Goal: Transaction & Acquisition: Purchase product/service

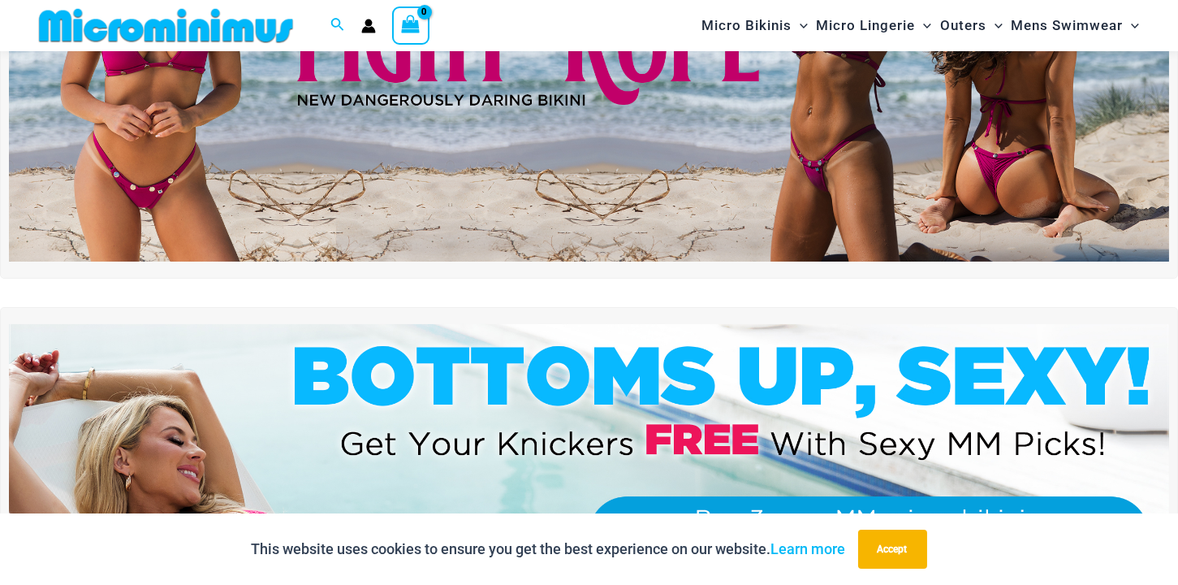
scroll to position [521, 0]
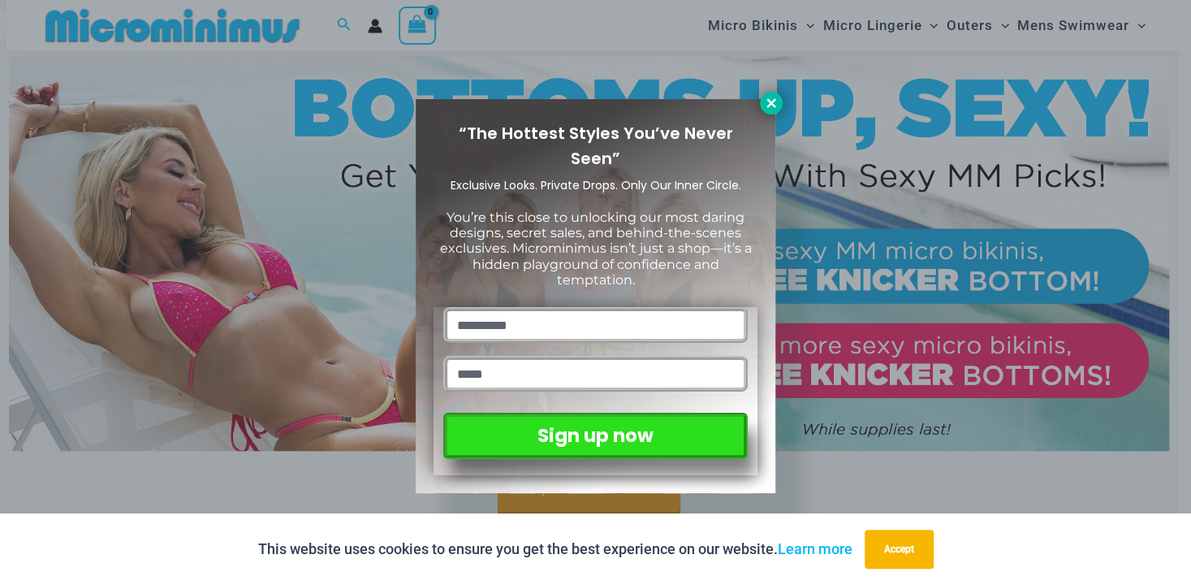
click at [772, 108] on icon at bounding box center [771, 103] width 15 height 15
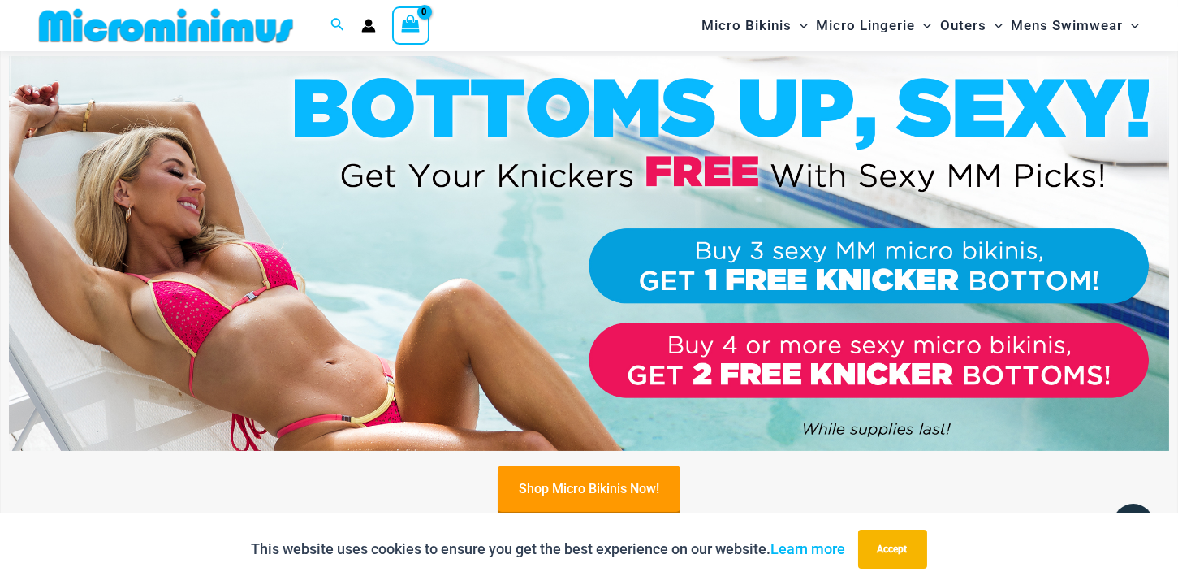
click at [402, 154] on img at bounding box center [589, 253] width 1160 height 395
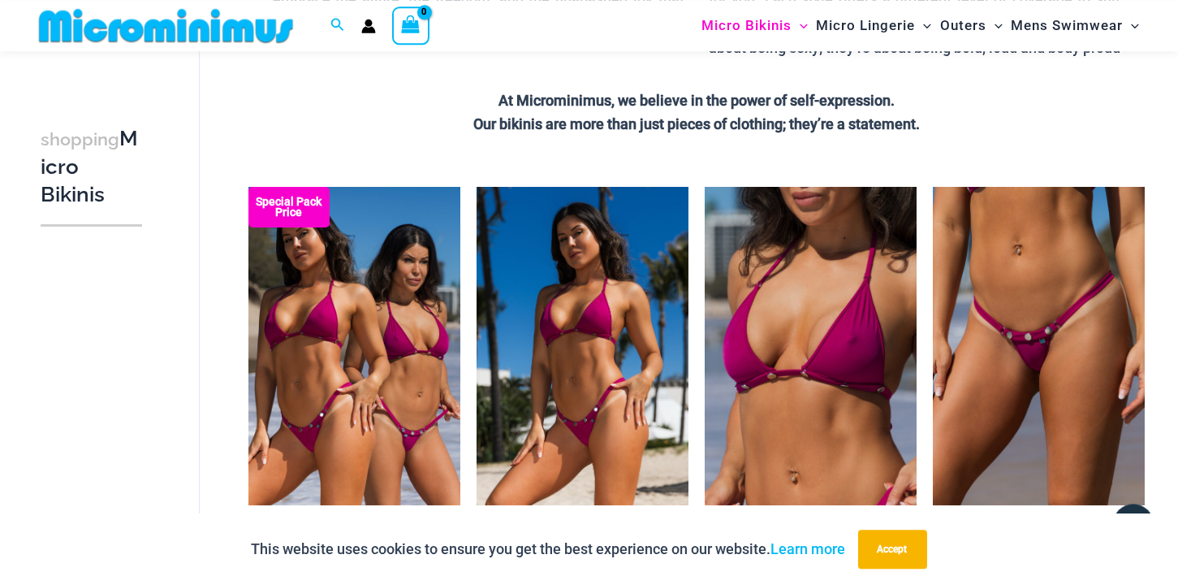
scroll to position [258, 0]
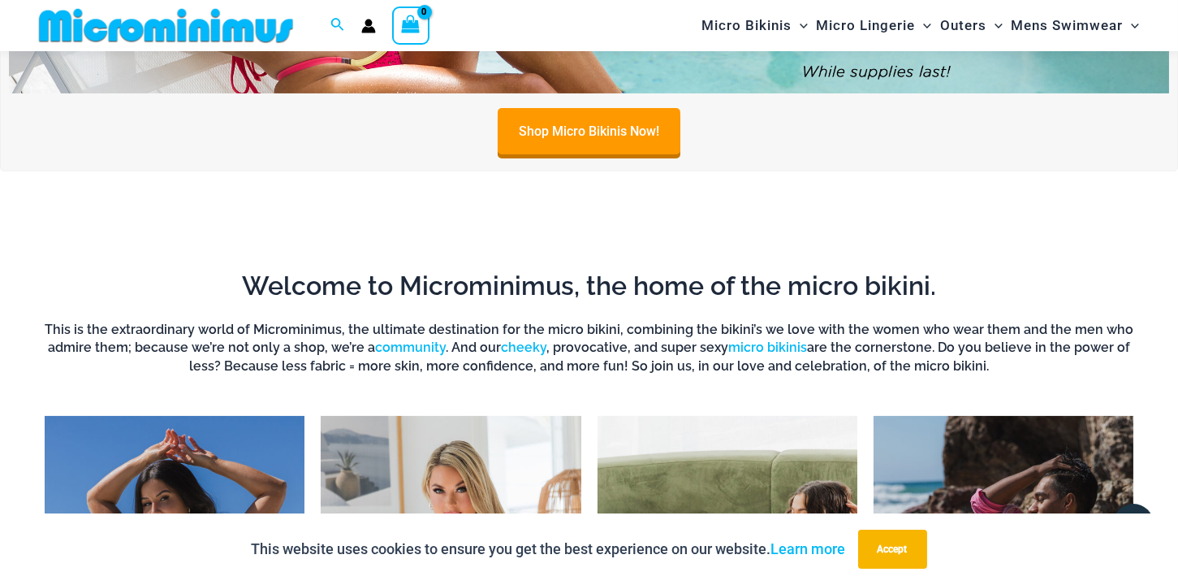
scroll to position [1146, 0]
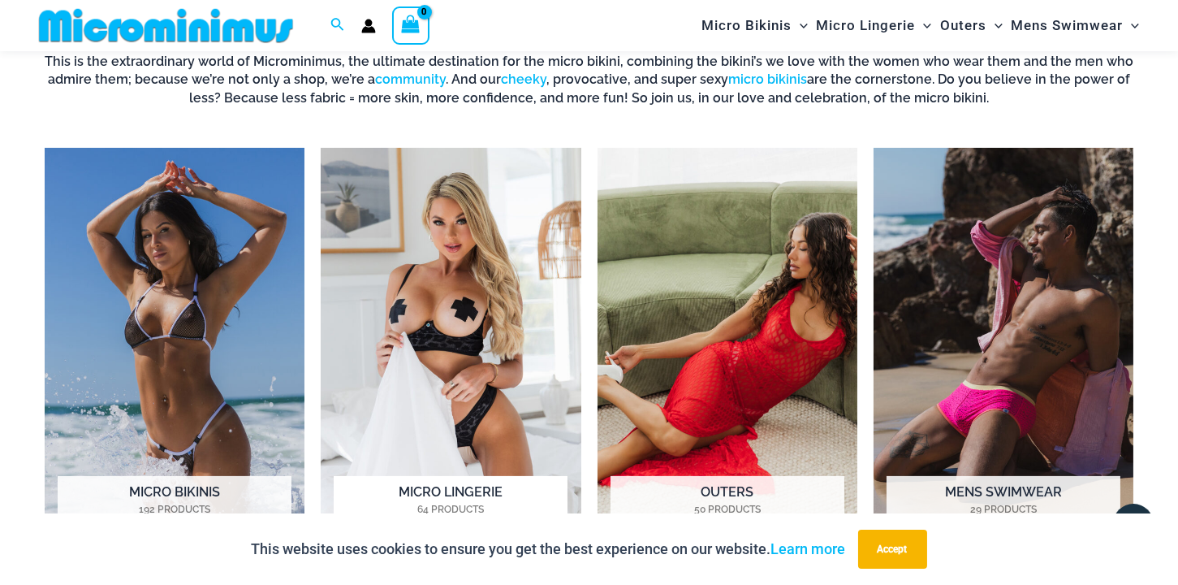
click at [471, 359] on img "Visit product category Micro Lingerie" at bounding box center [451, 349] width 260 height 402
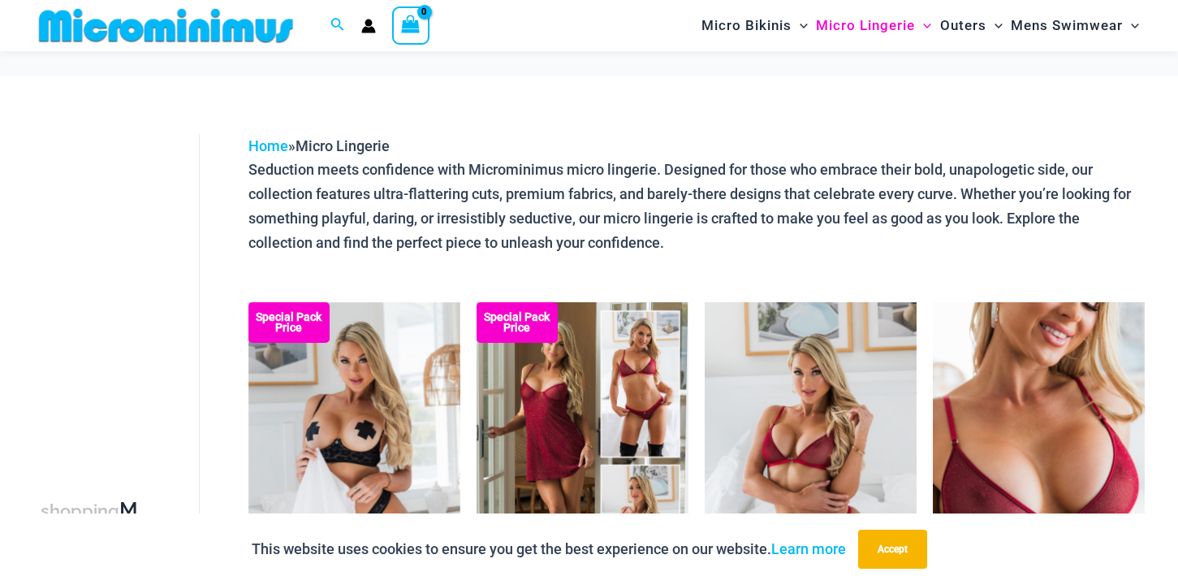
scroll to position [253, 0]
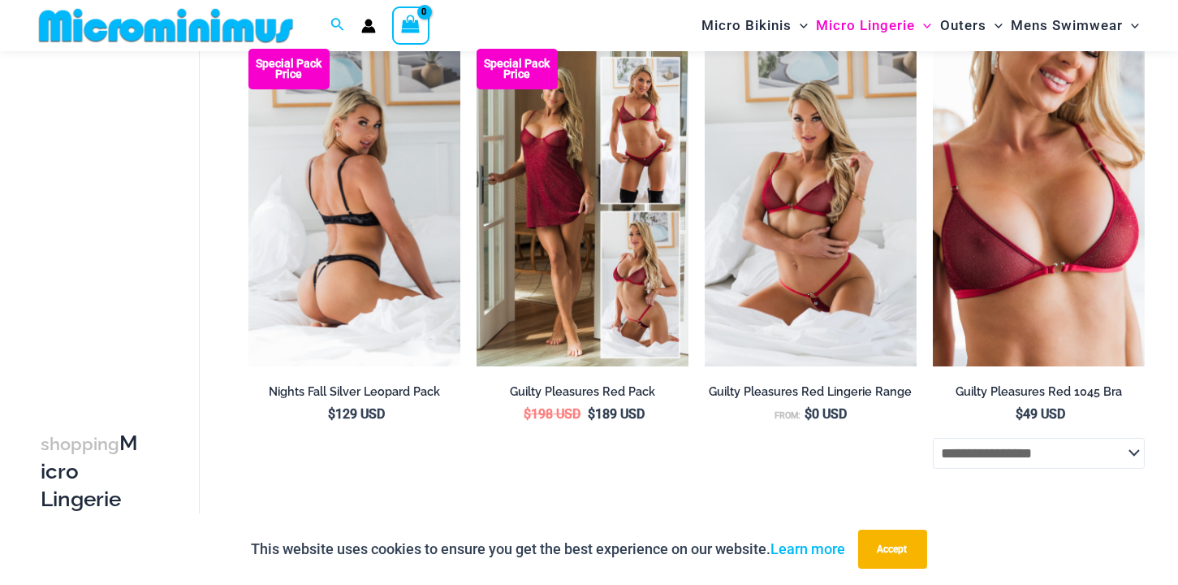
click at [389, 257] on img at bounding box center [354, 208] width 212 height 318
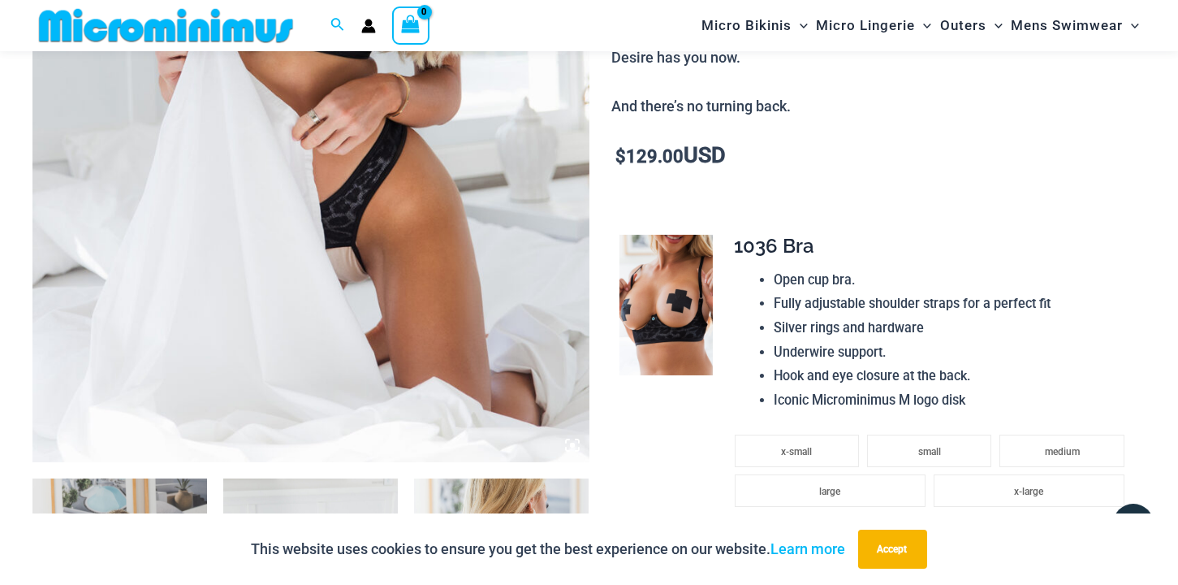
scroll to position [343, 0]
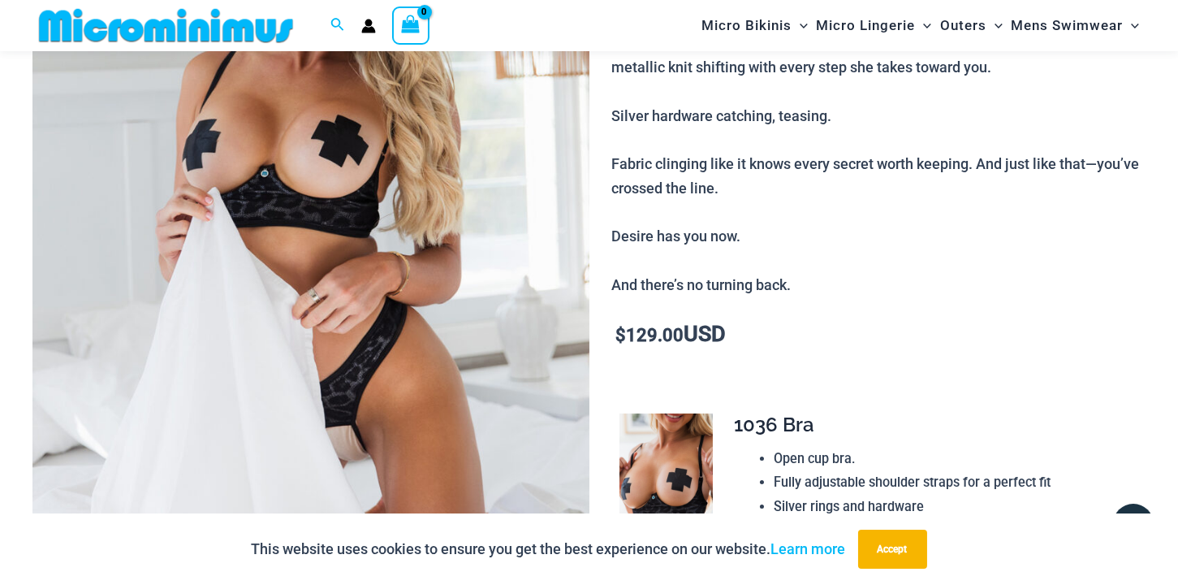
click at [362, 261] on img at bounding box center [310, 222] width 557 height 835
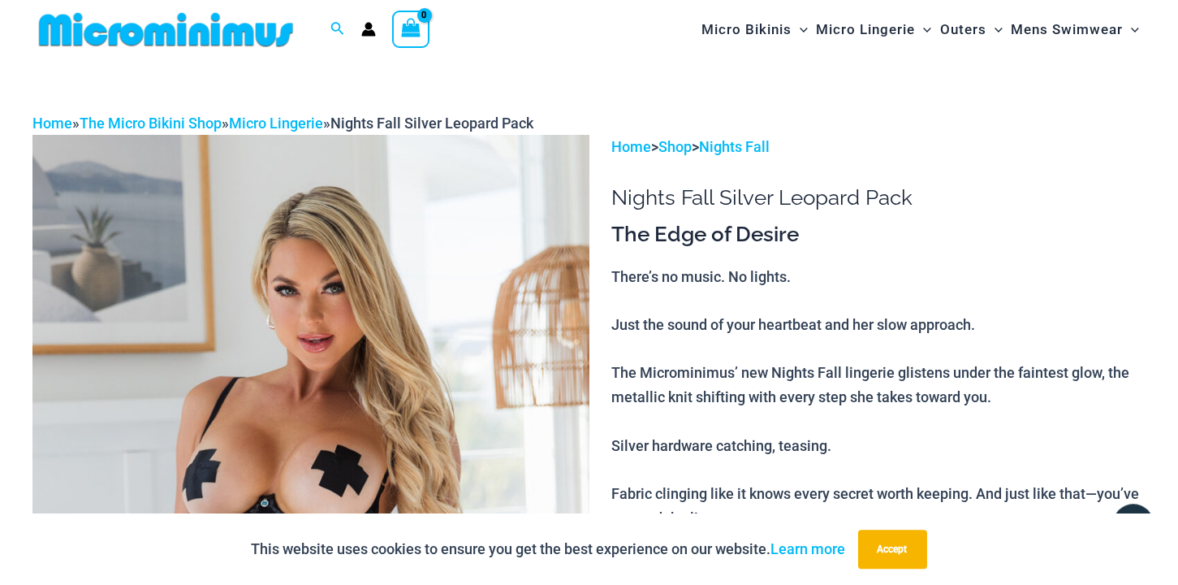
scroll to position [0, 0]
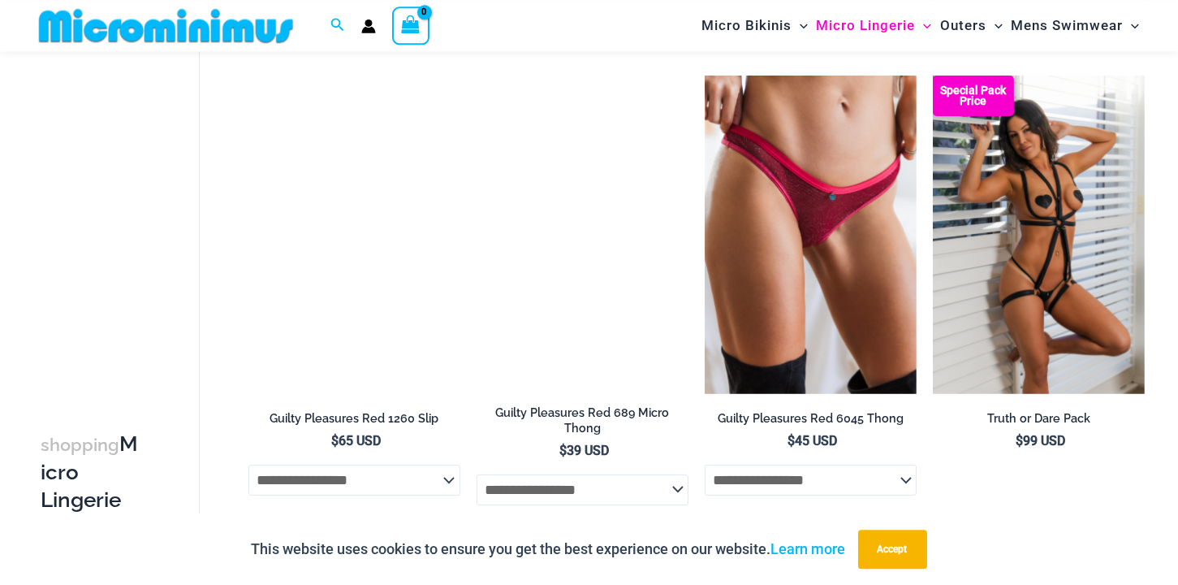
scroll to position [164, 0]
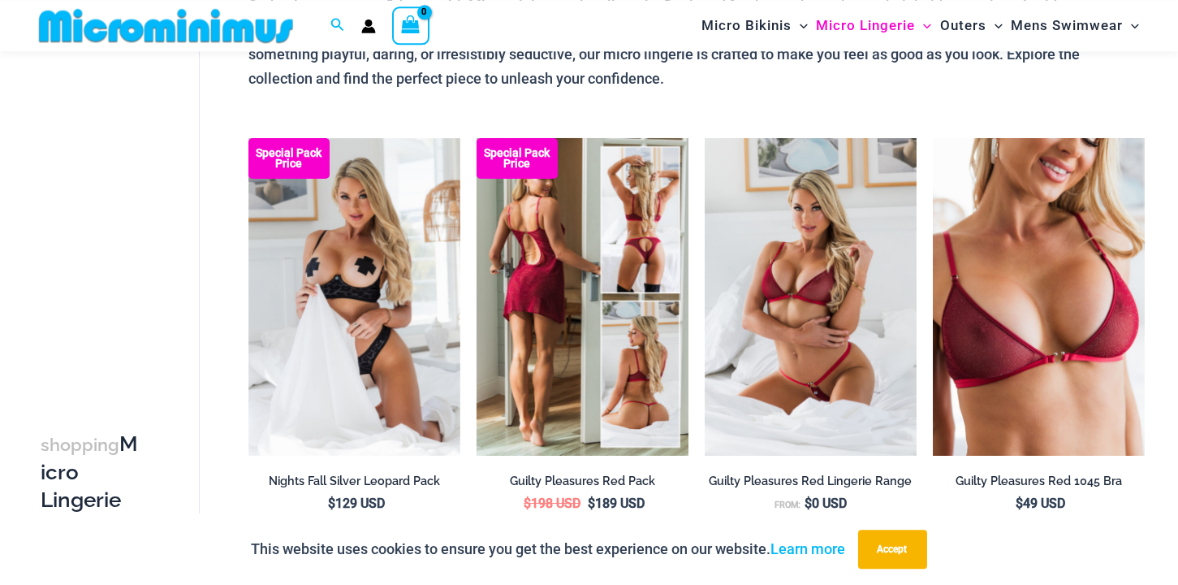
click at [546, 239] on img at bounding box center [583, 297] width 212 height 318
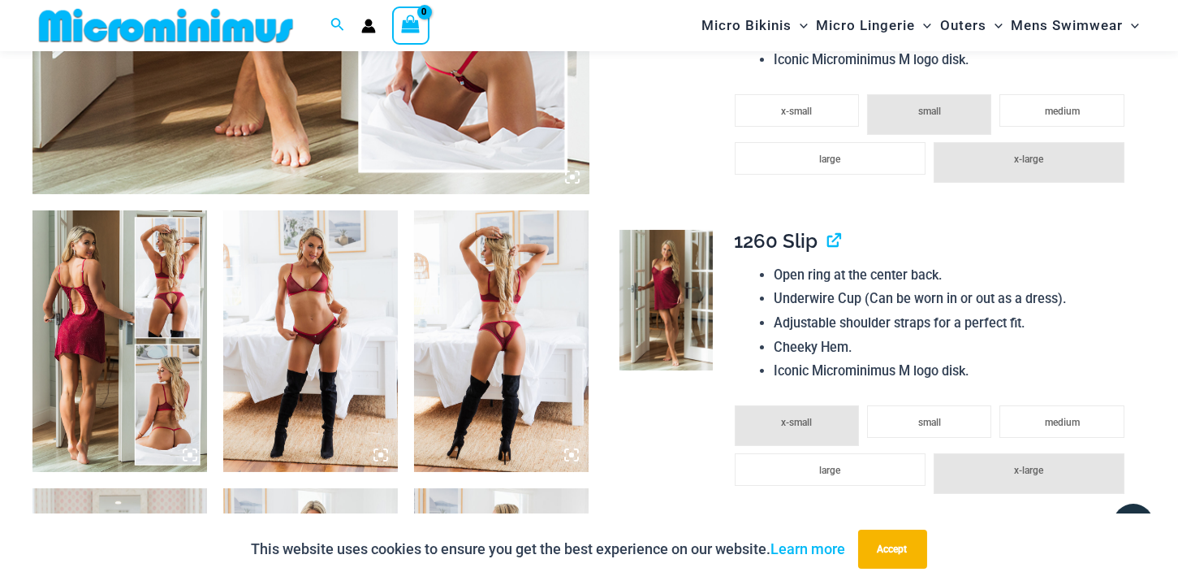
scroll to position [878, 0]
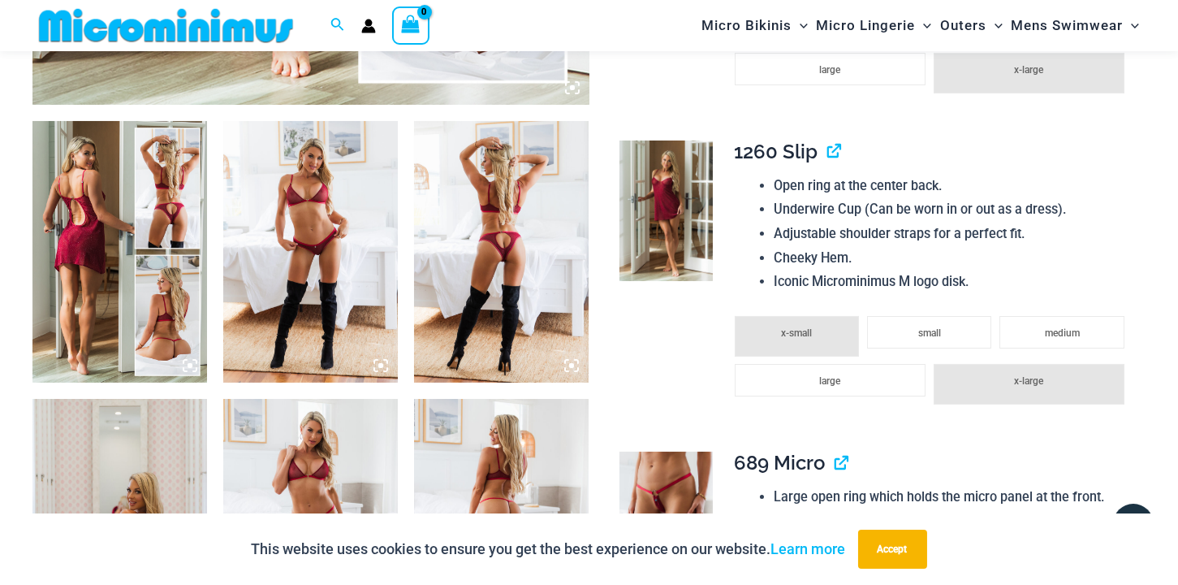
click at [313, 245] on img at bounding box center [310, 252] width 175 height 262
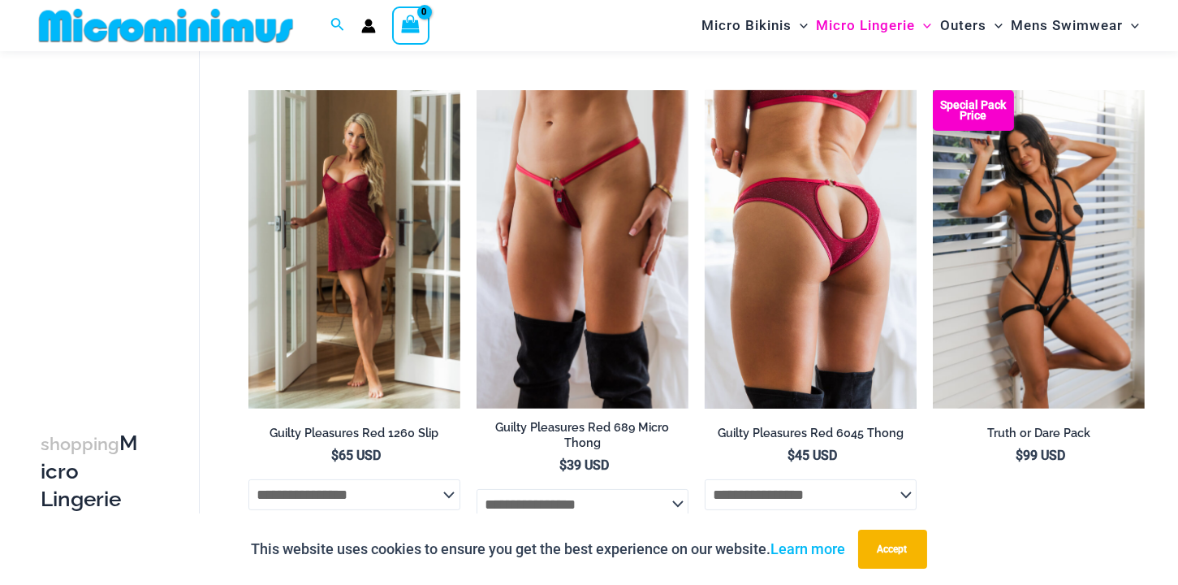
scroll to position [596, 0]
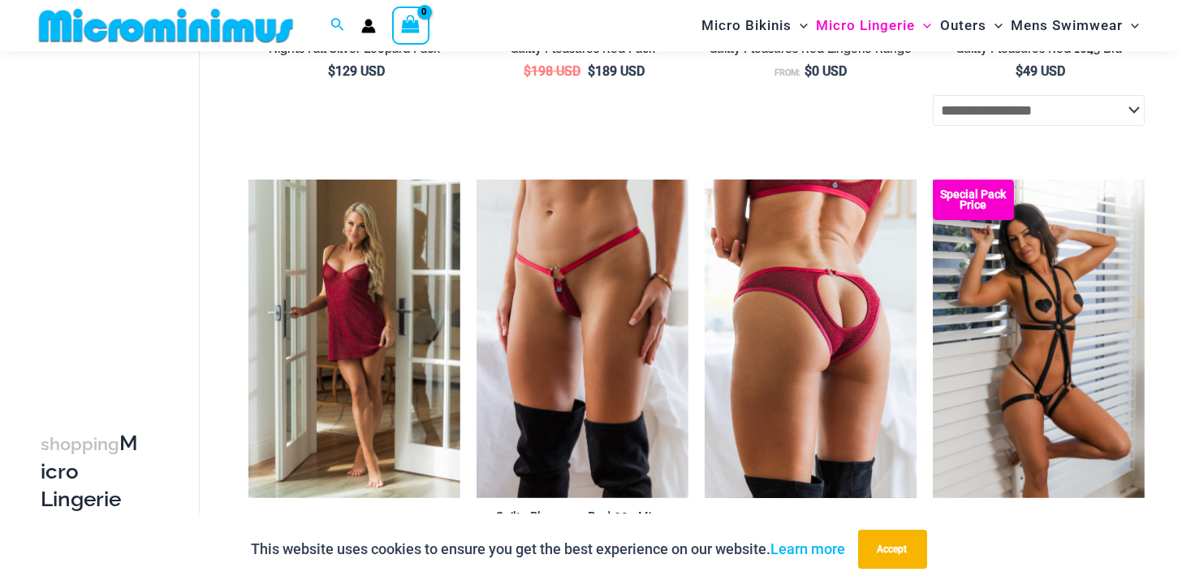
click at [790, 353] on img at bounding box center [811, 338] width 212 height 318
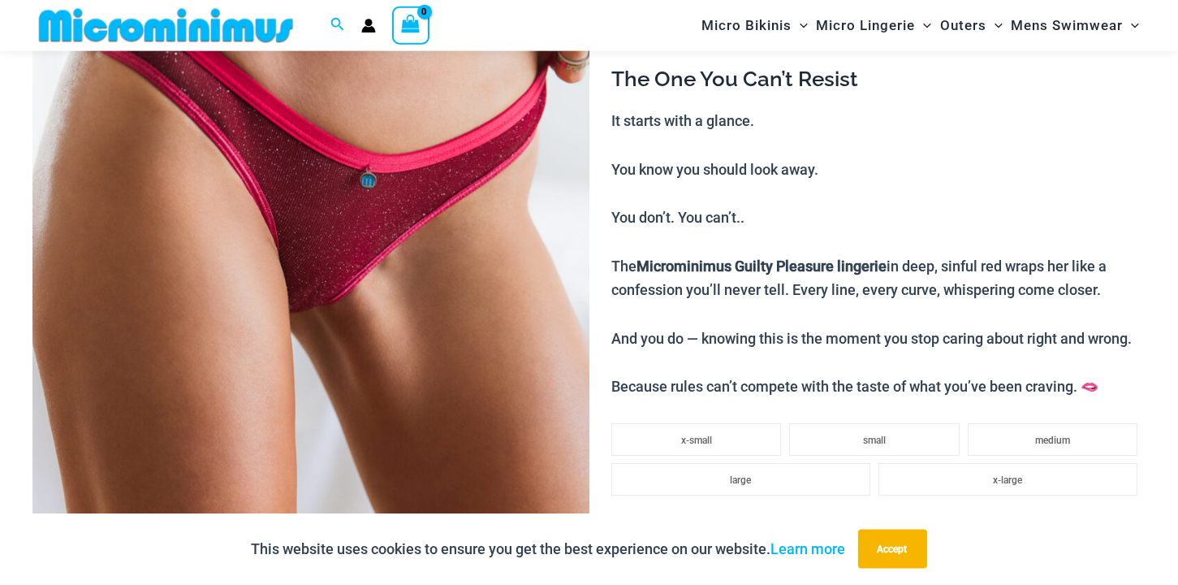
scroll to position [169, 0]
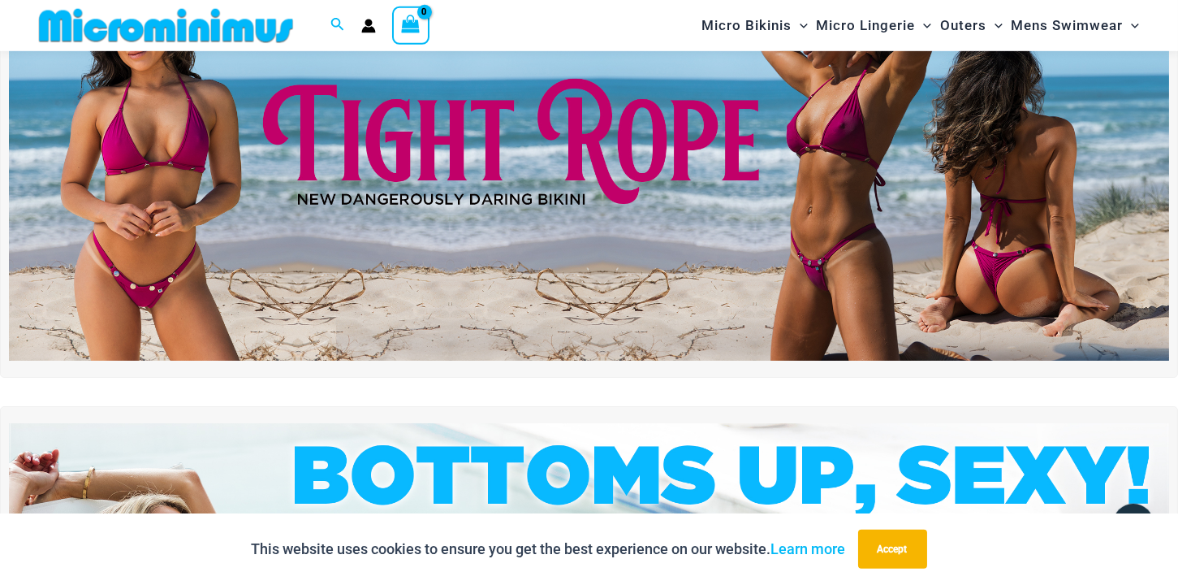
scroll to position [75, 0]
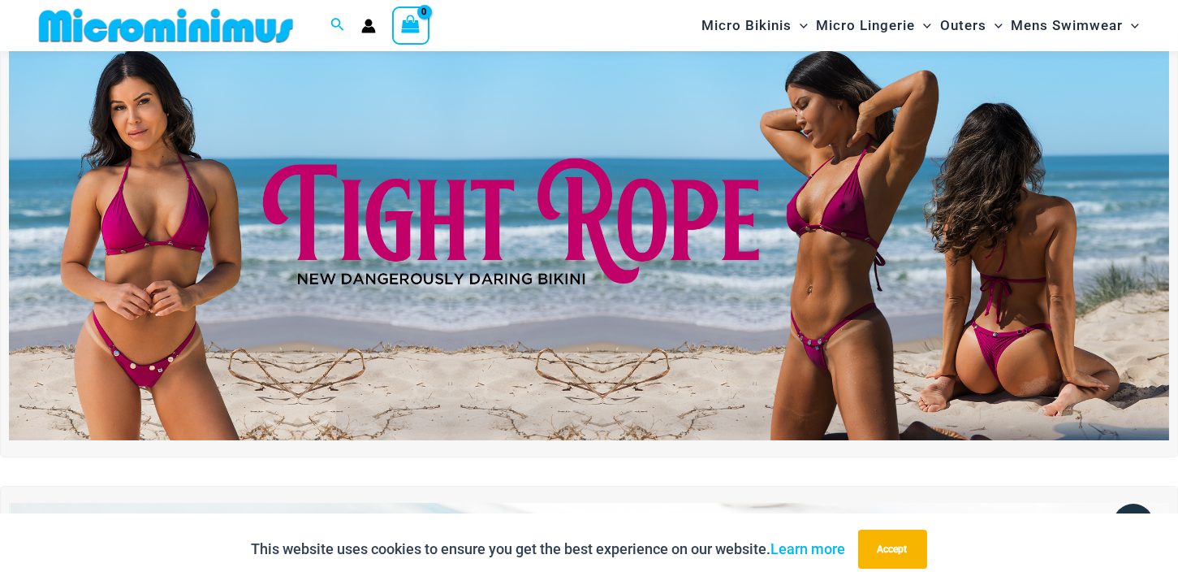
click at [616, 145] on img at bounding box center [589, 243] width 1160 height 395
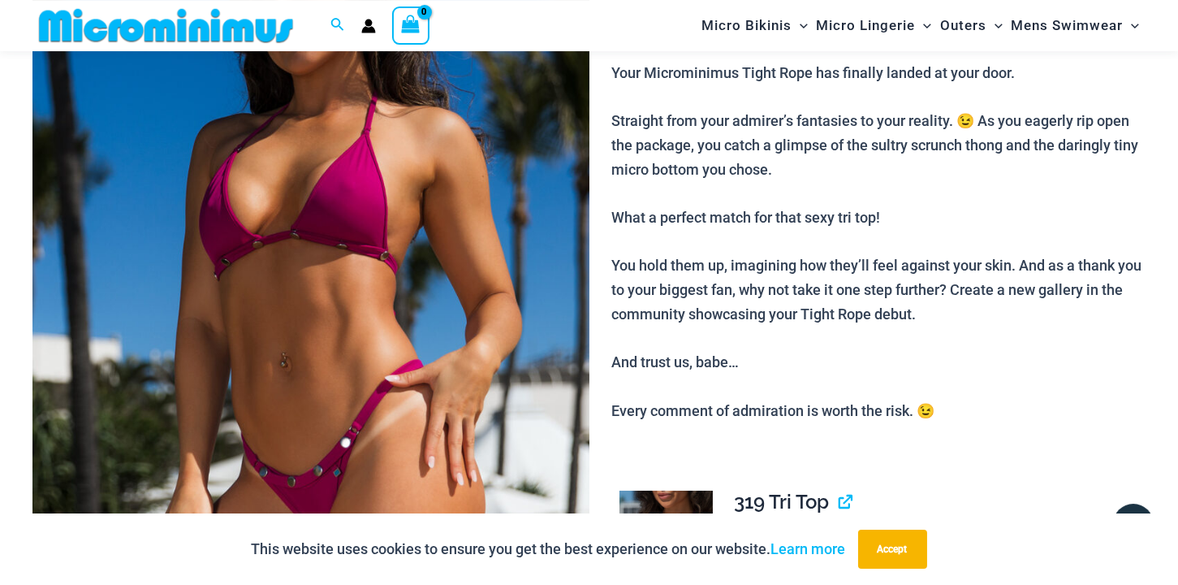
scroll to position [164, 0]
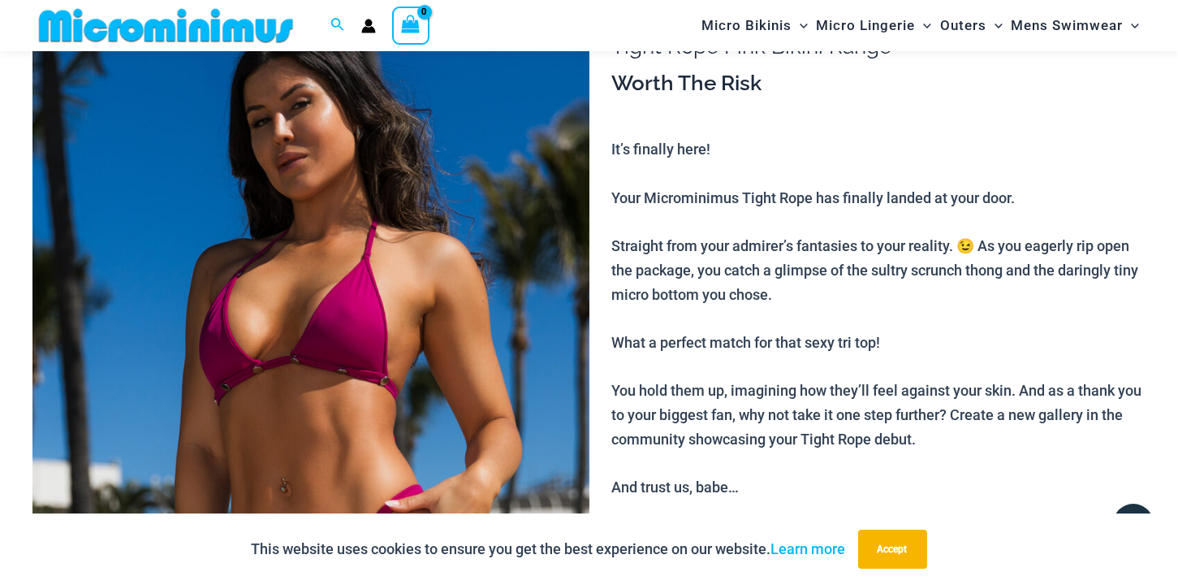
click at [464, 262] on img at bounding box center [310, 401] width 557 height 835
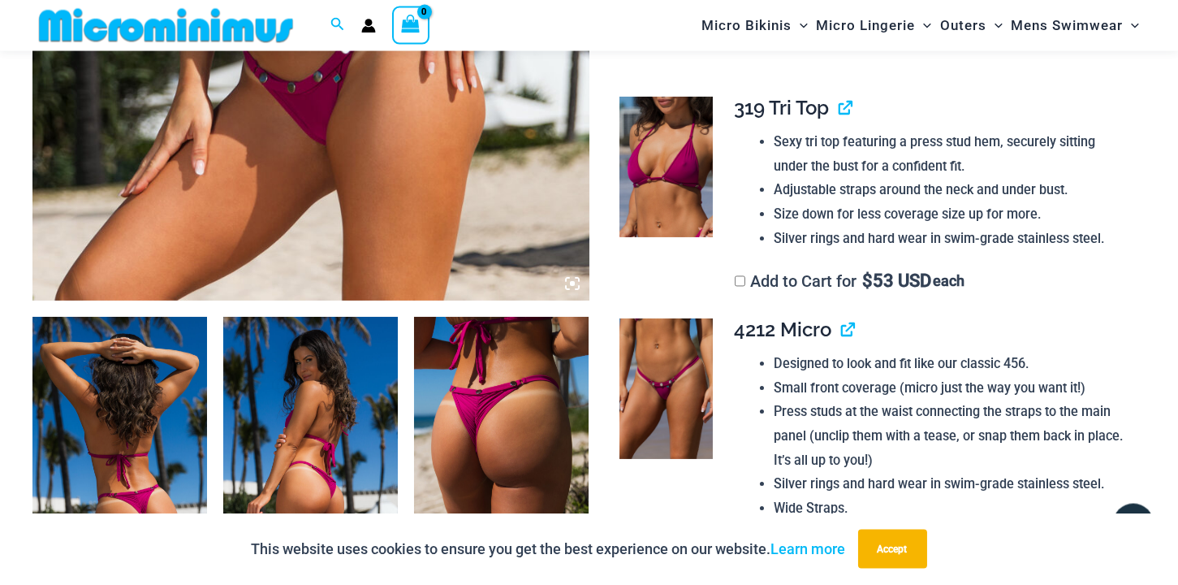
scroll to position [700, 0]
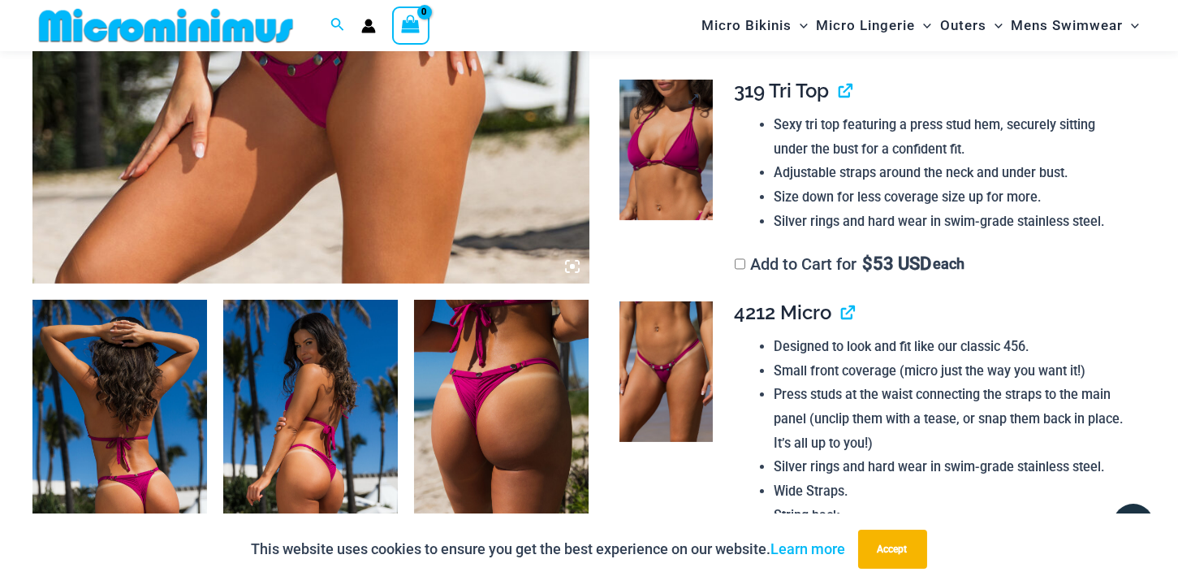
click at [663, 166] on img at bounding box center [665, 150] width 93 height 140
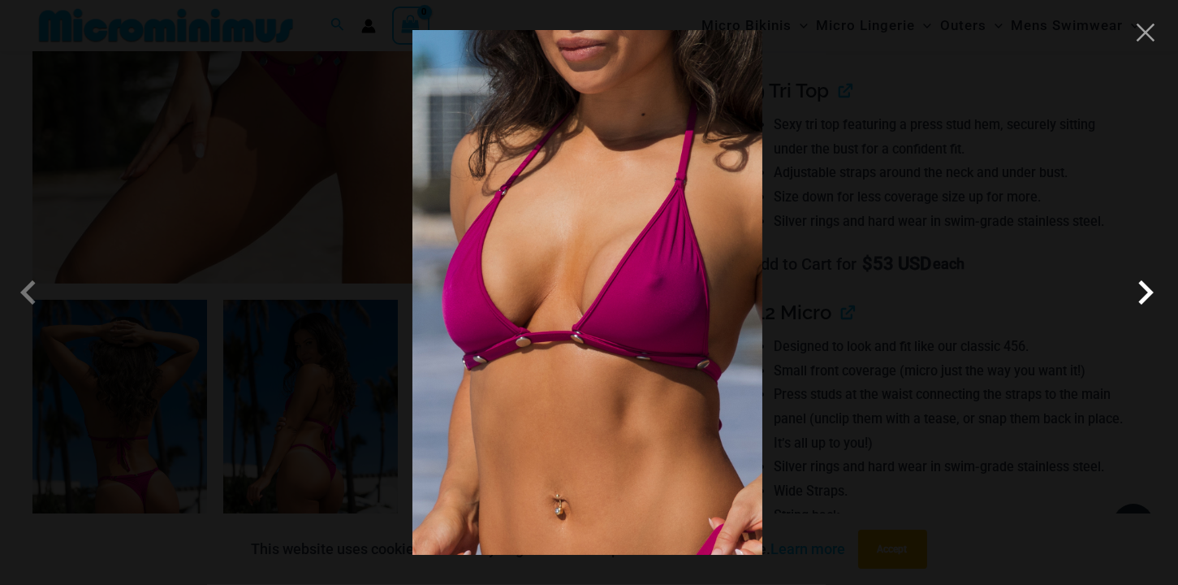
click at [1146, 298] on span at bounding box center [1145, 292] width 49 height 49
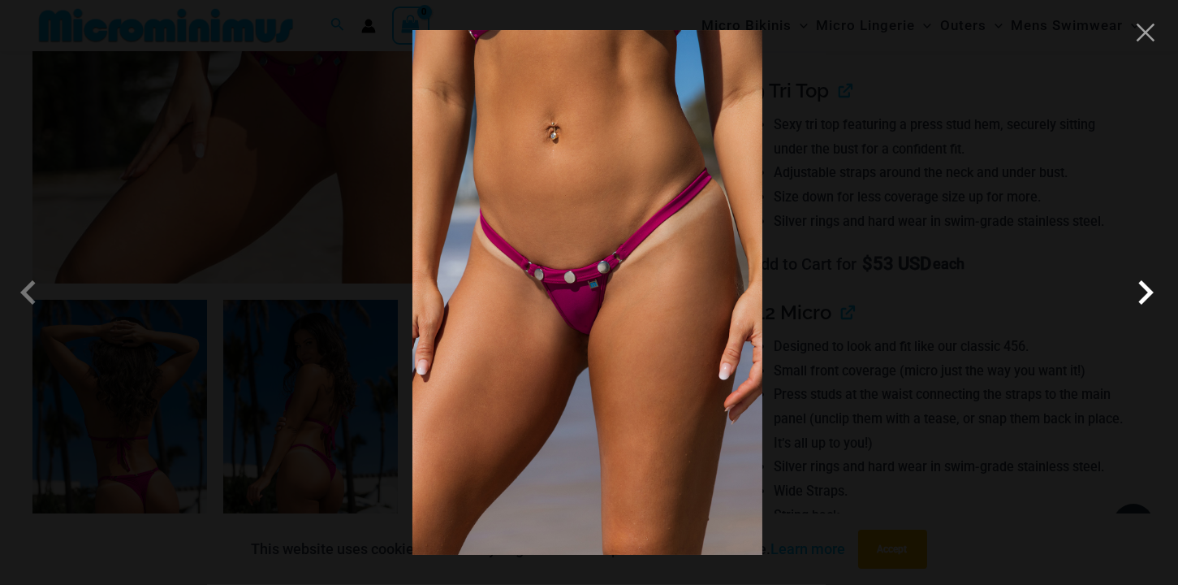
click at [1146, 298] on span at bounding box center [1145, 292] width 49 height 49
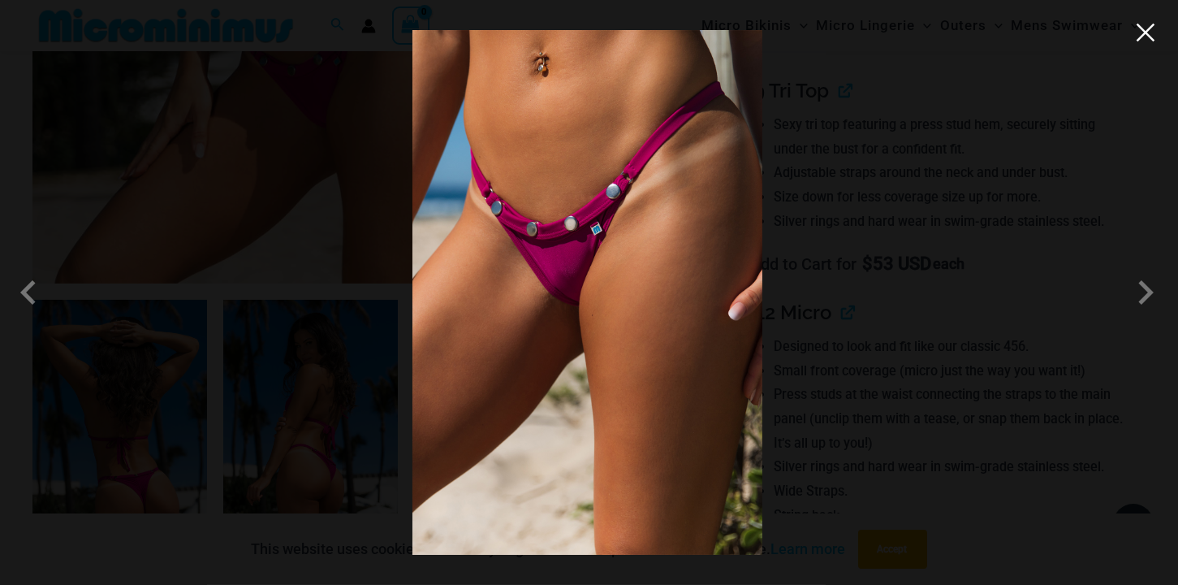
click at [1146, 32] on button "Close" at bounding box center [1145, 32] width 24 height 24
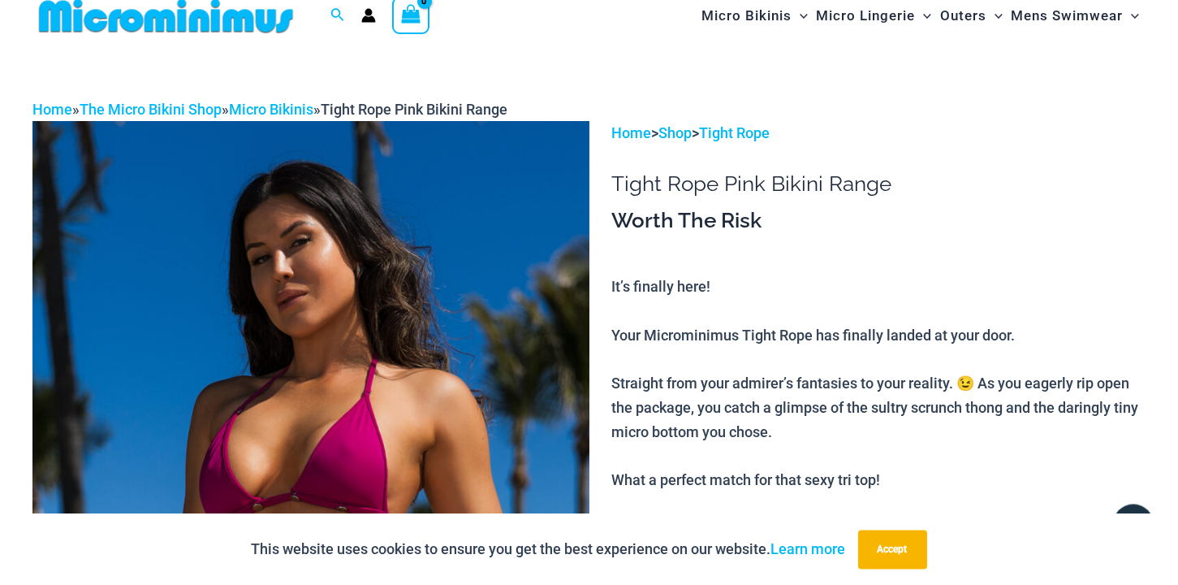
scroll to position [0, 0]
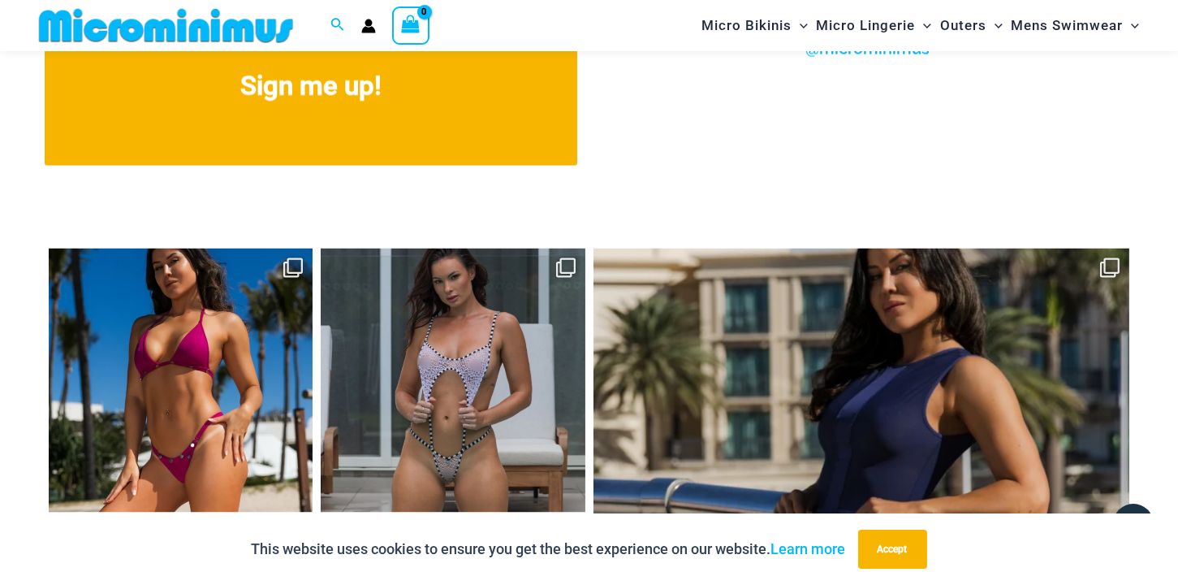
scroll to position [6951, 0]
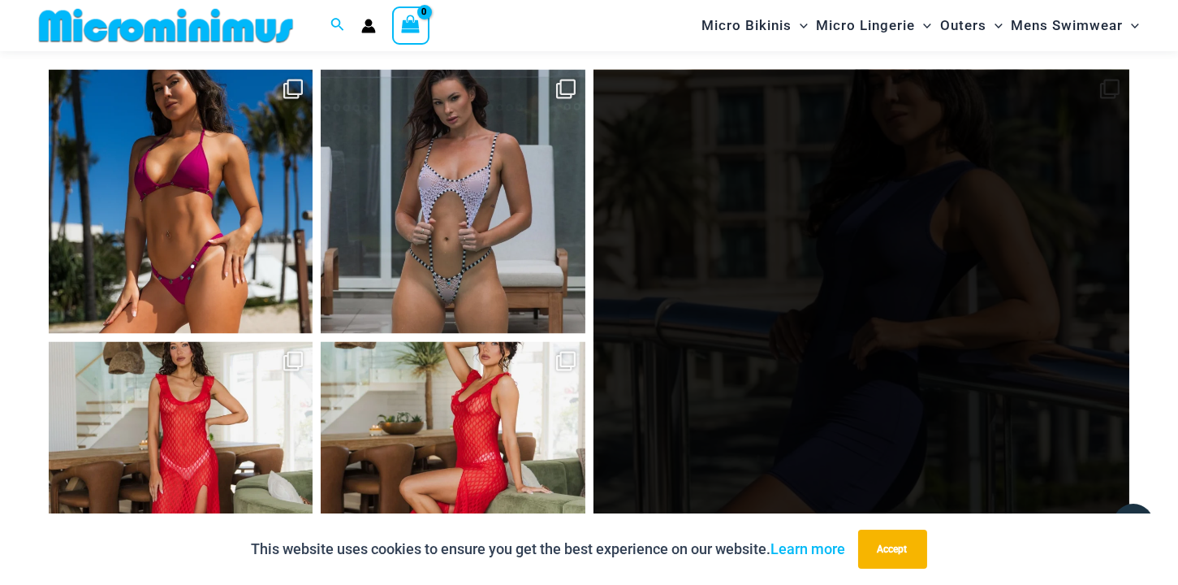
click at [769, 199] on link "Open" at bounding box center [861, 338] width 537 height 537
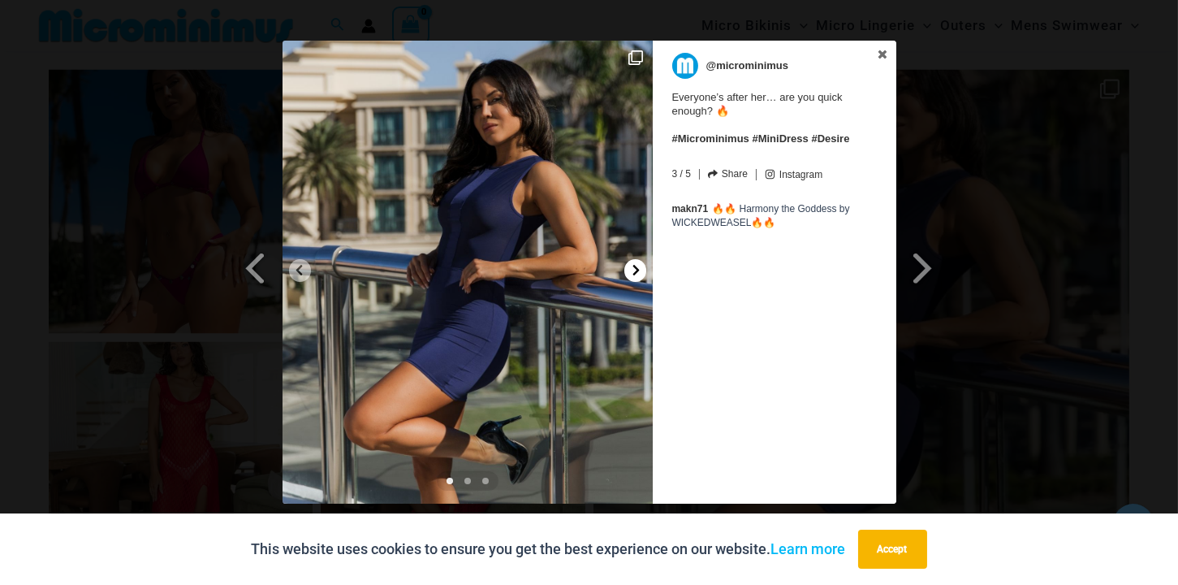
click at [636, 270] on icon at bounding box center [635, 270] width 6 height 11
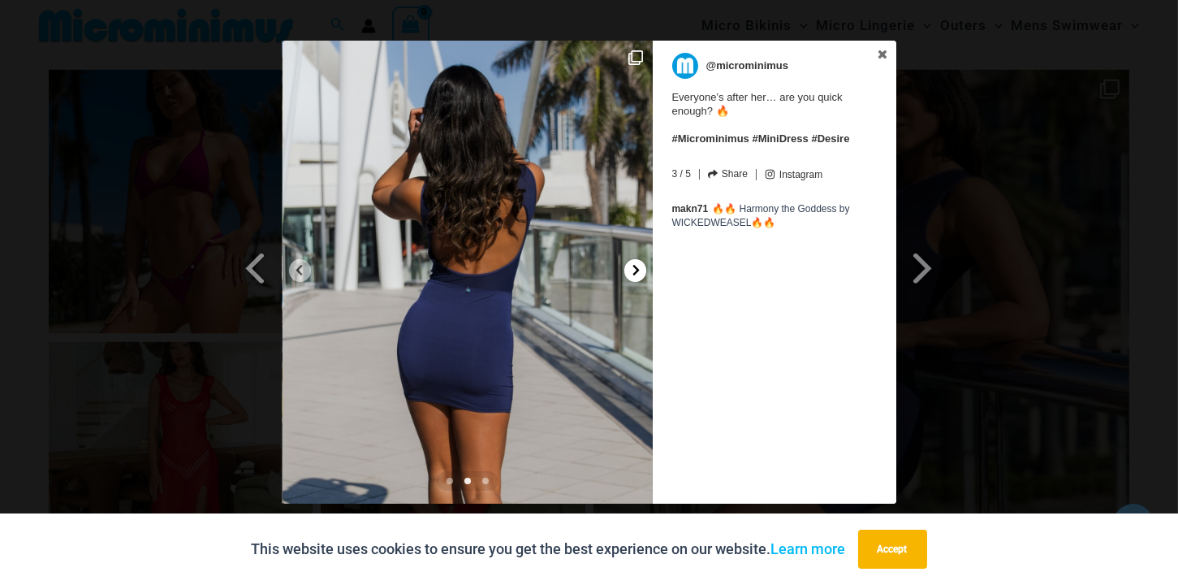
click at [637, 273] on icon at bounding box center [635, 270] width 6 height 11
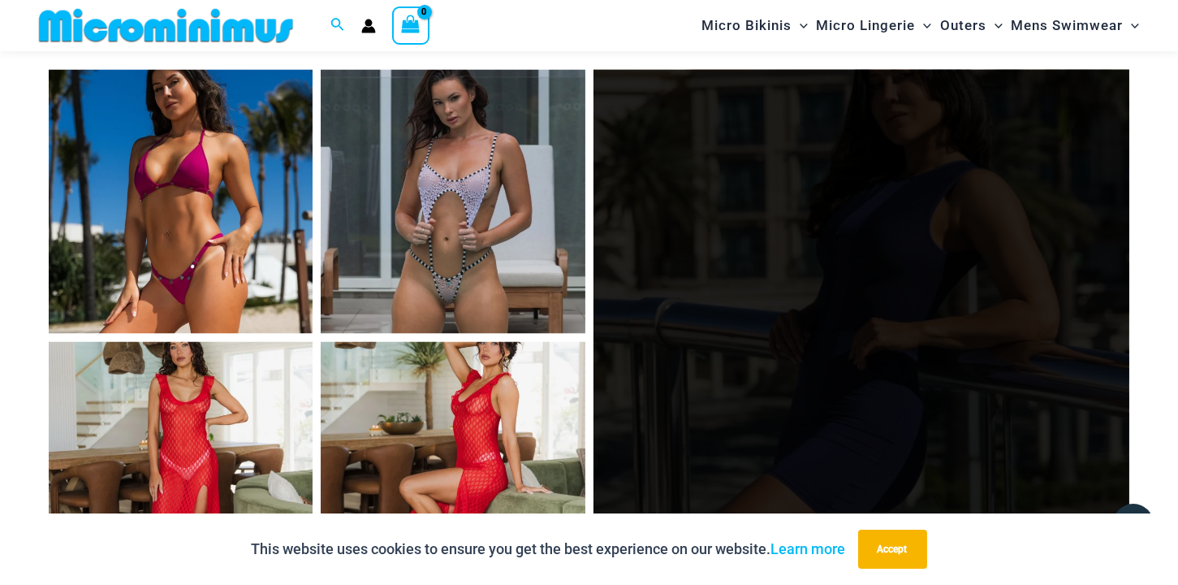
click at [764, 257] on link "Open" at bounding box center [861, 338] width 537 height 537
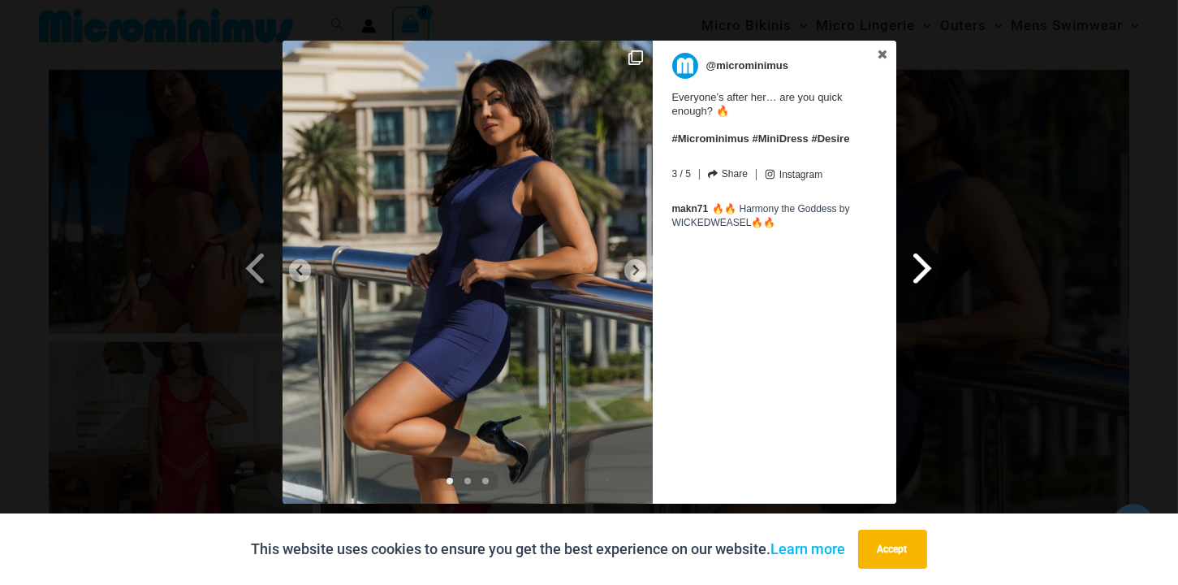
click at [923, 267] on span at bounding box center [923, 267] width 28 height 37
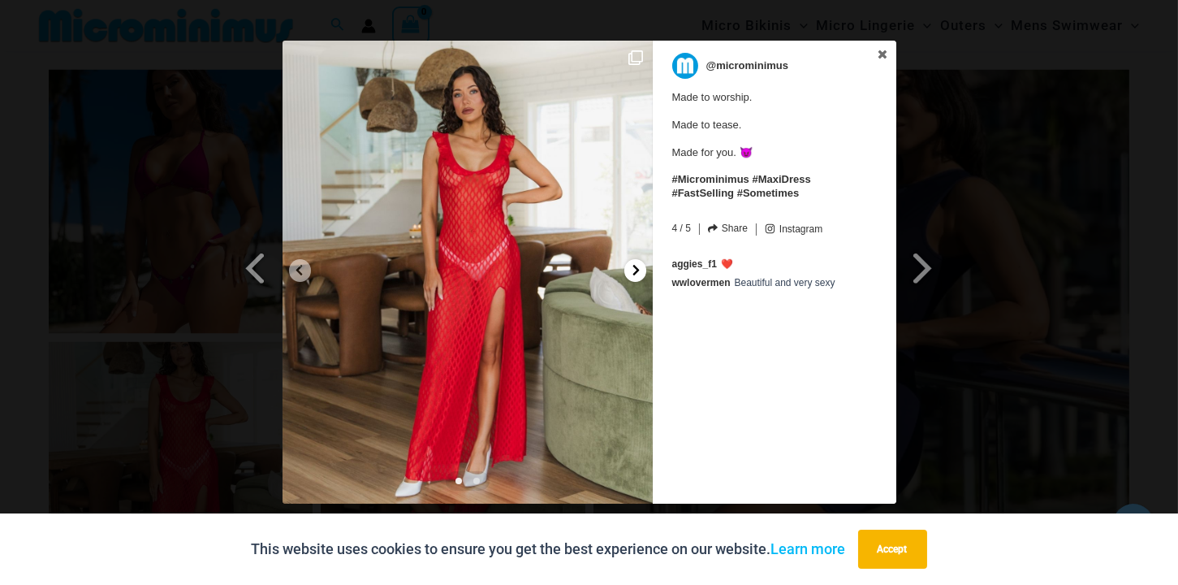
click at [635, 266] on icon at bounding box center [635, 270] width 6 height 11
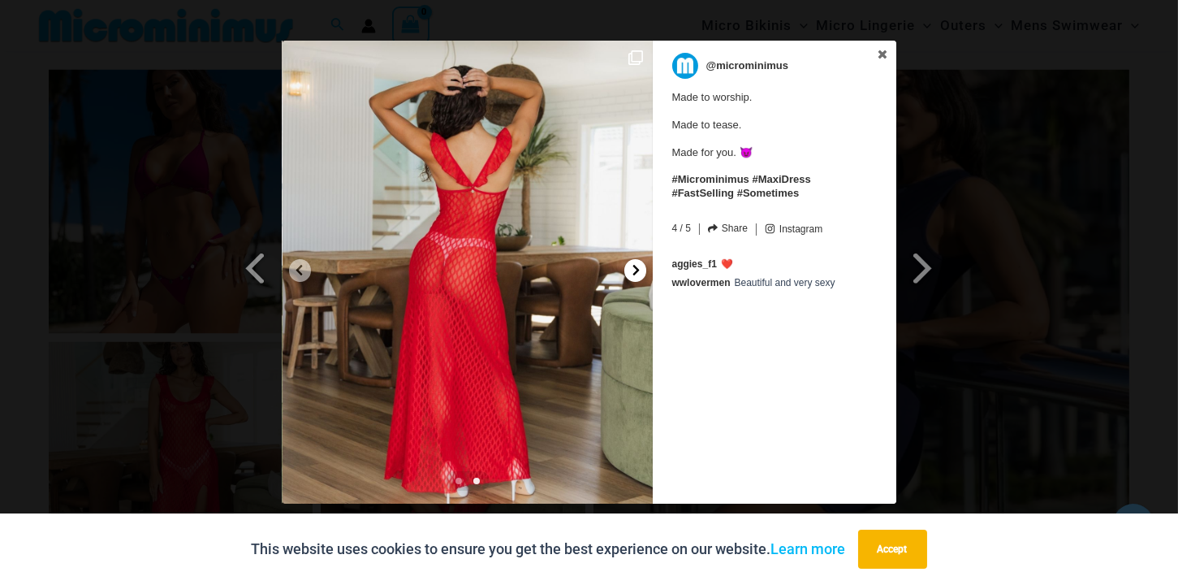
click at [639, 264] on div at bounding box center [635, 270] width 22 height 23
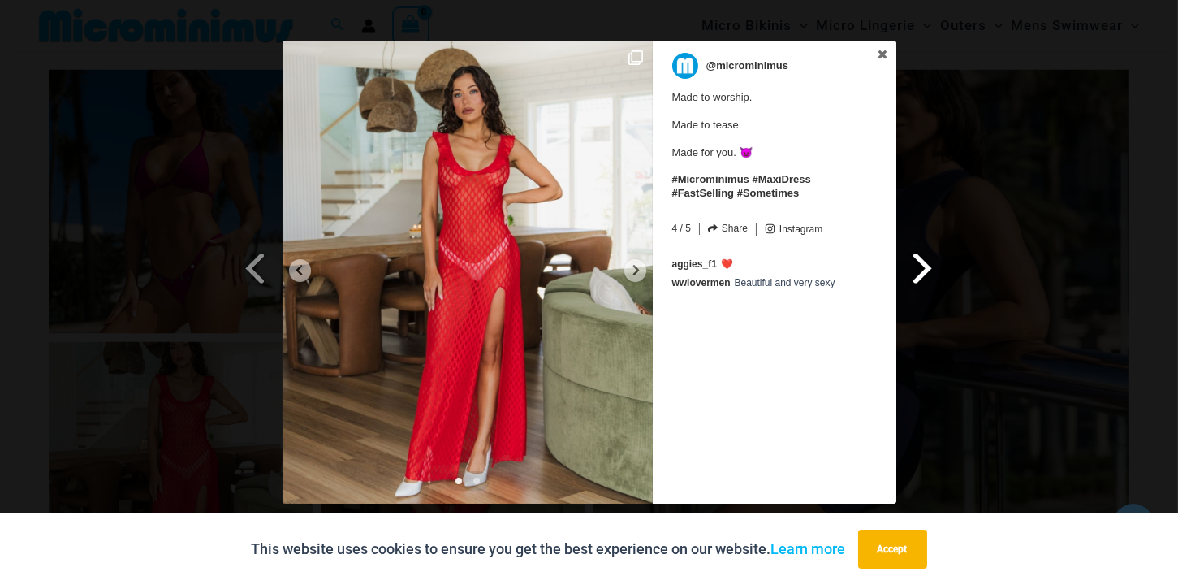
click at [930, 269] on span at bounding box center [923, 267] width 28 height 37
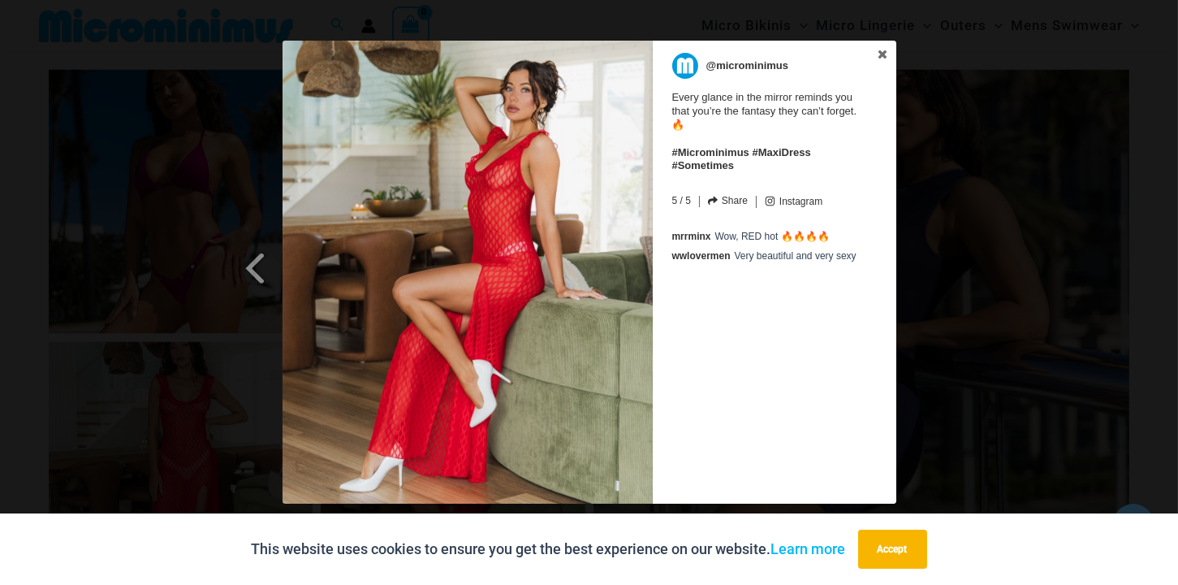
click at [638, 273] on img at bounding box center [468, 272] width 370 height 463
click at [309, 269] on img at bounding box center [468, 272] width 370 height 463
click at [261, 278] on span at bounding box center [256, 267] width 28 height 37
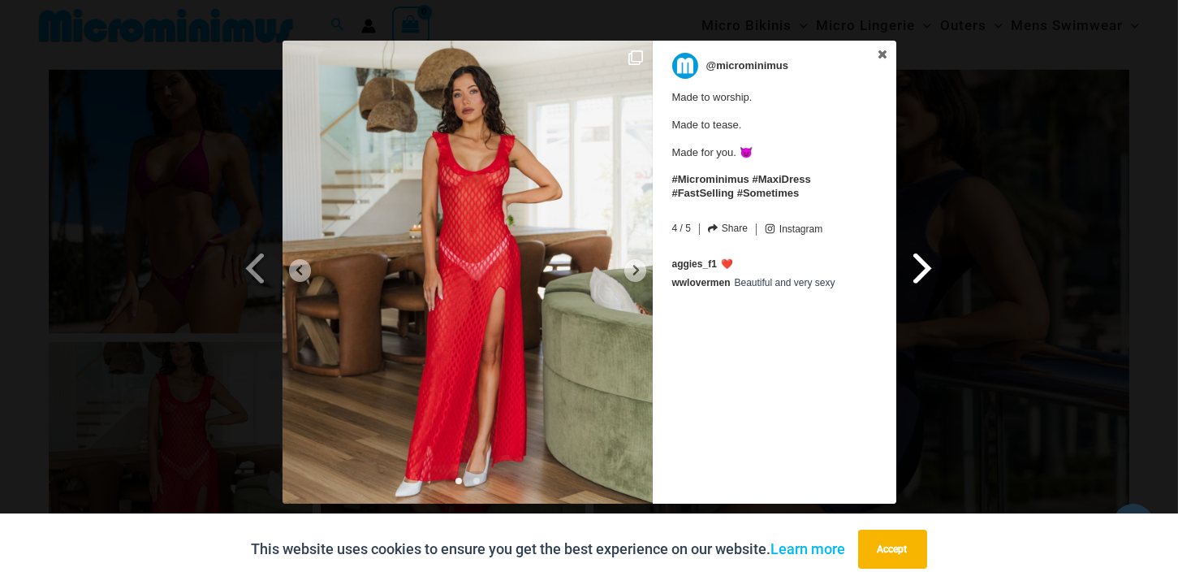
click at [921, 276] on span at bounding box center [923, 267] width 28 height 37
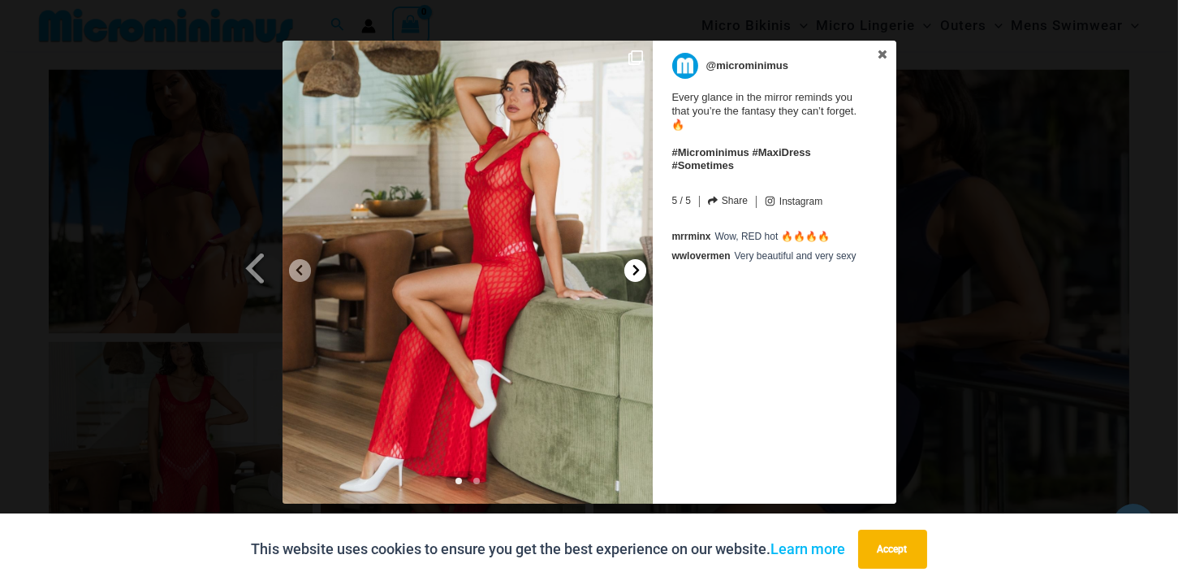
click at [638, 272] on icon at bounding box center [636, 270] width 12 height 12
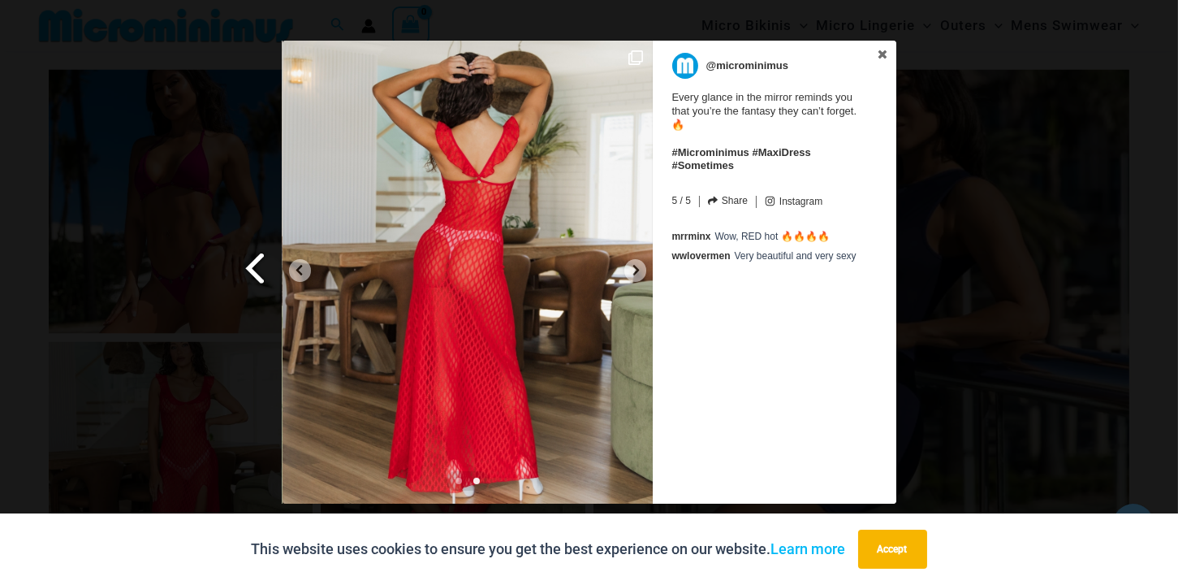
click at [245, 265] on span at bounding box center [256, 267] width 28 height 37
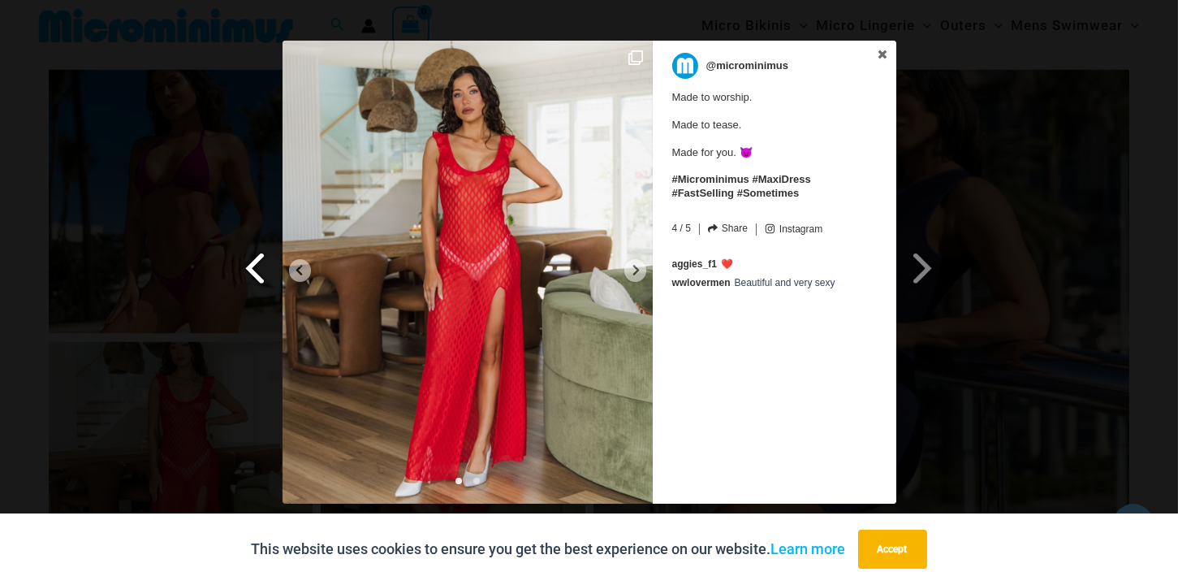
click at [251, 267] on span at bounding box center [256, 267] width 28 height 37
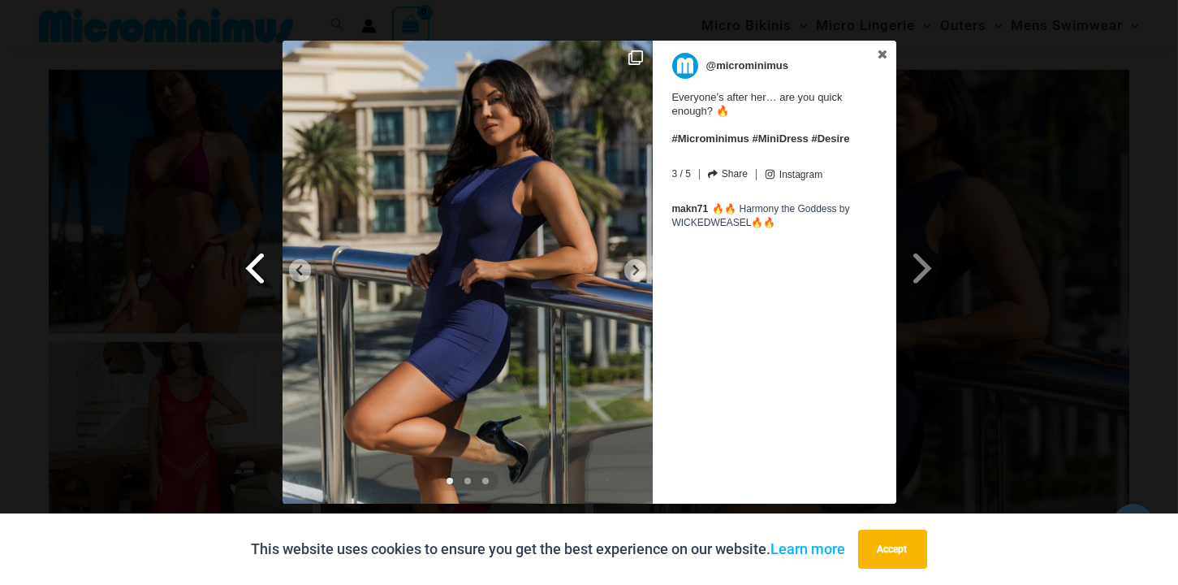
click at [251, 267] on span at bounding box center [256, 267] width 28 height 37
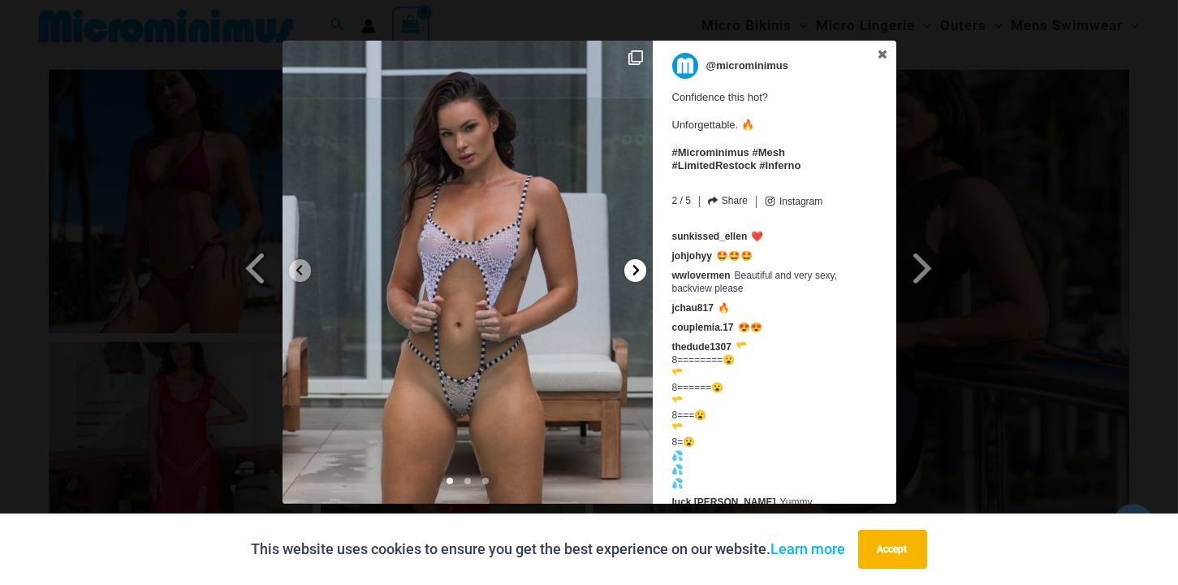
click at [639, 265] on icon at bounding box center [636, 270] width 12 height 12
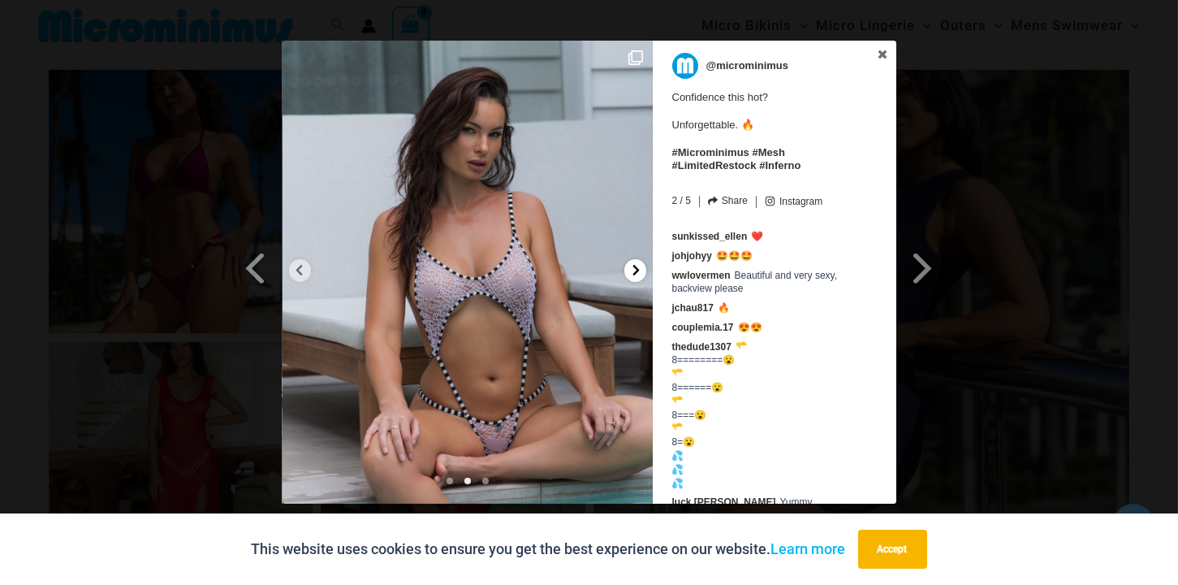
click at [640, 270] on icon at bounding box center [636, 270] width 12 height 12
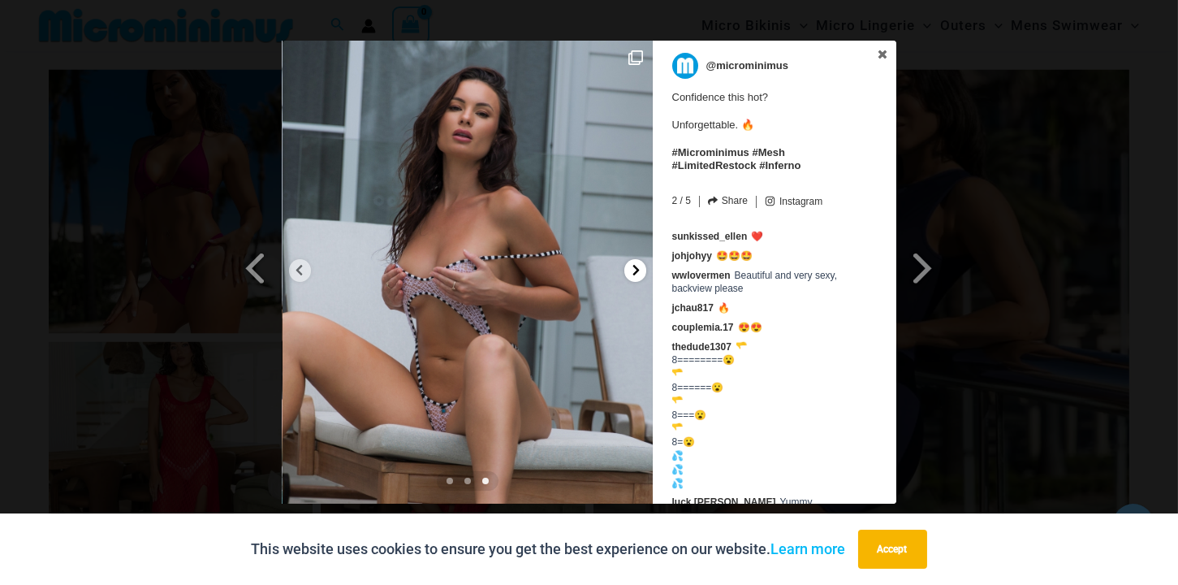
click at [633, 268] on icon at bounding box center [636, 270] width 12 height 12
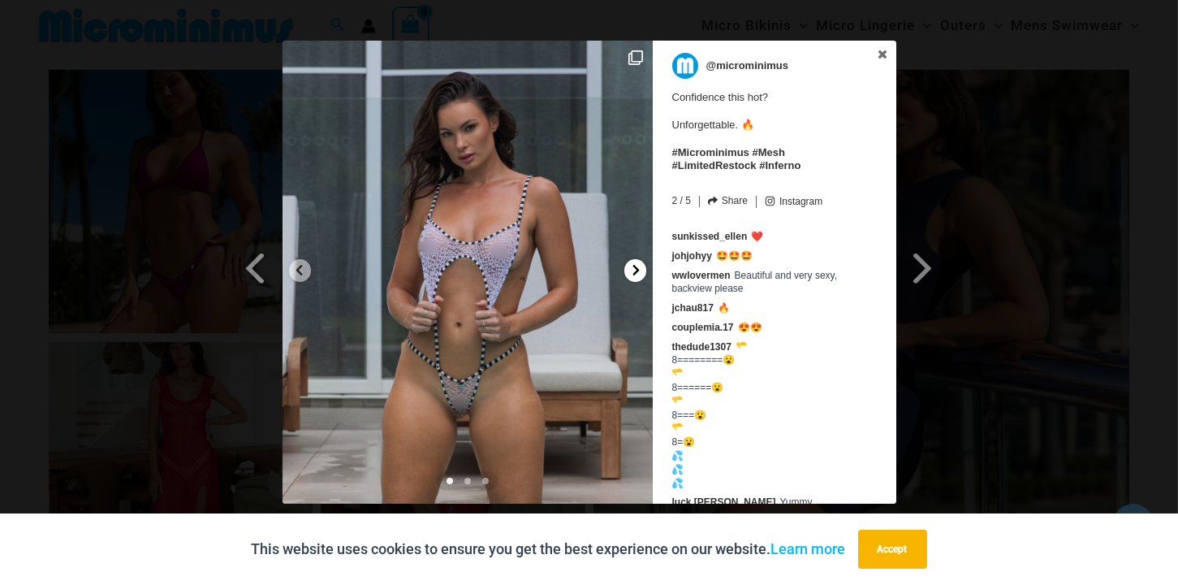
click at [632, 265] on icon at bounding box center [636, 270] width 12 height 12
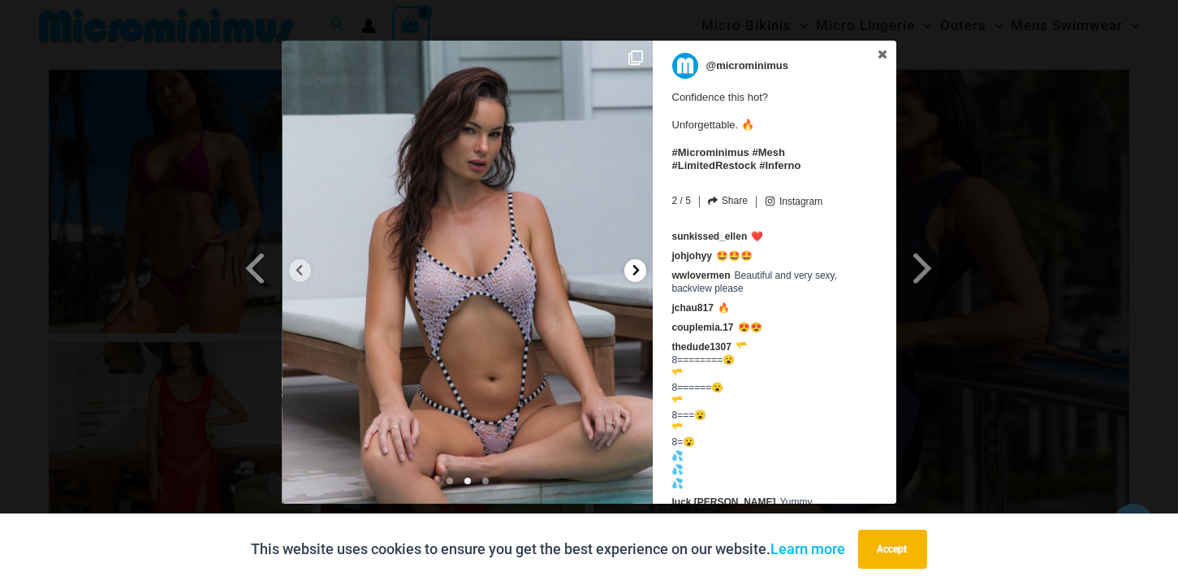
click at [632, 265] on icon at bounding box center [636, 270] width 12 height 12
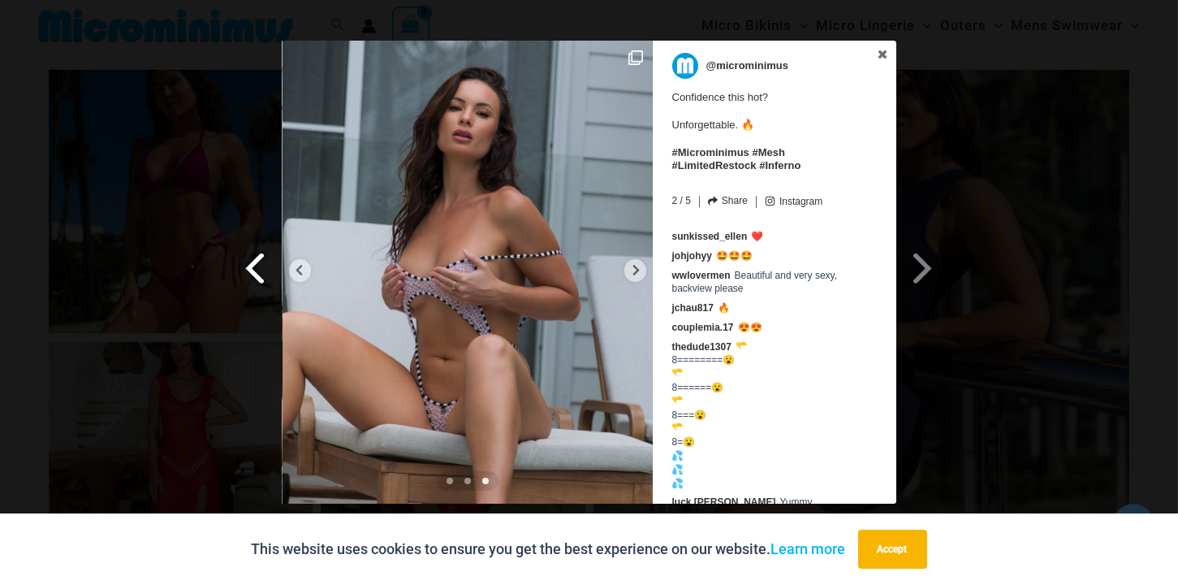
click at [252, 265] on span at bounding box center [256, 267] width 28 height 37
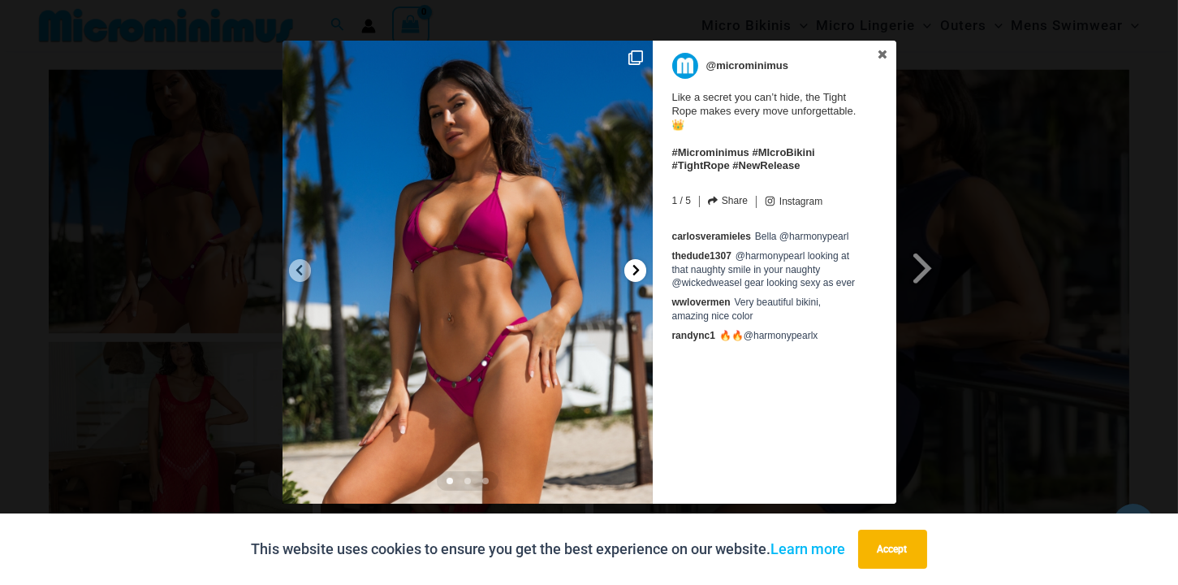
click at [636, 267] on icon at bounding box center [635, 270] width 6 height 11
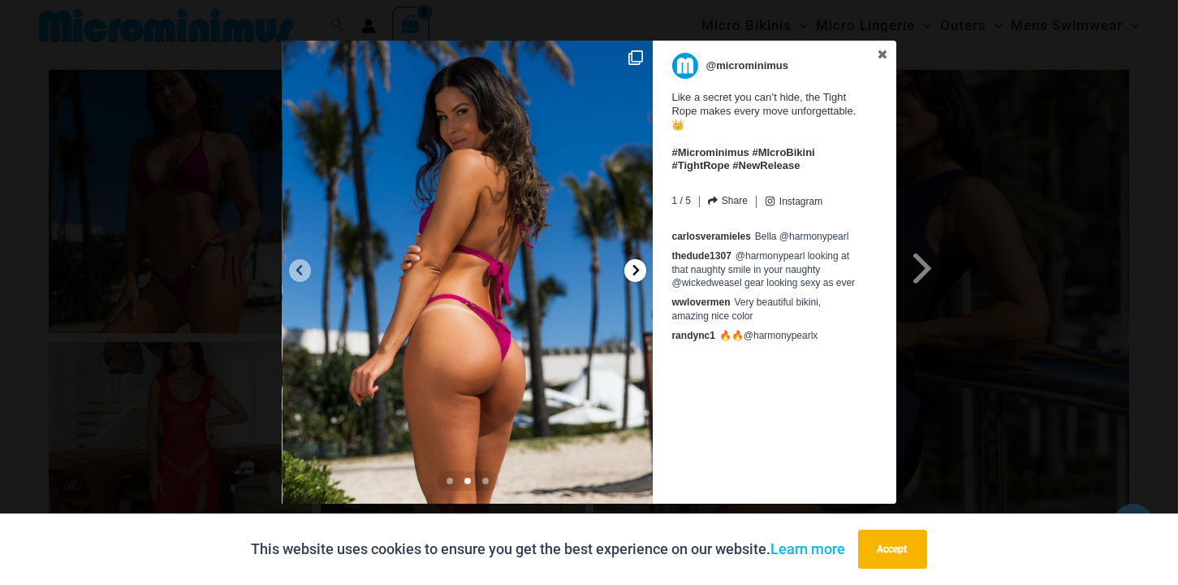
click at [634, 272] on icon at bounding box center [636, 270] width 12 height 12
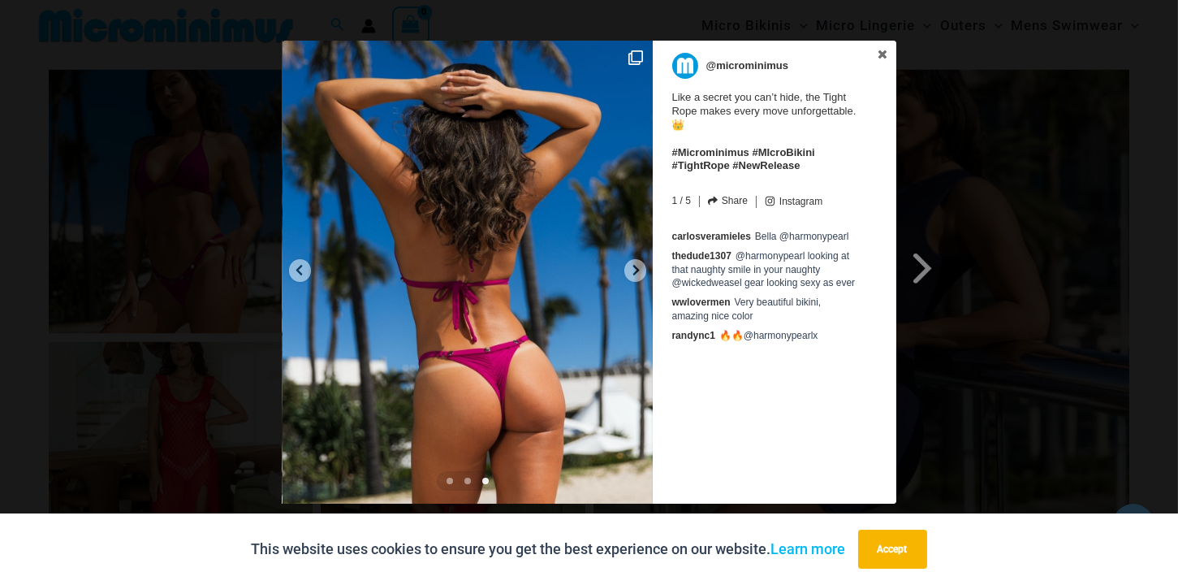
click at [631, 50] on img at bounding box center [468, 272] width 370 height 463
click at [637, 58] on icon at bounding box center [635, 57] width 15 height 15
click at [630, 62] on icon at bounding box center [635, 57] width 15 height 15
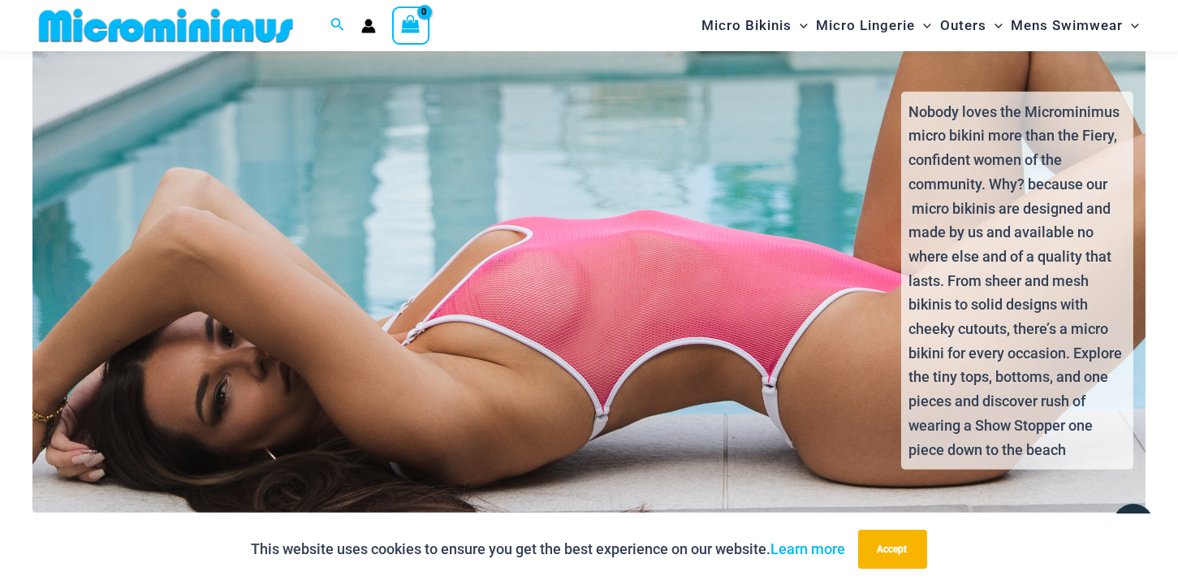
scroll to position [2933, 0]
